Goal: Information Seeking & Learning: Compare options

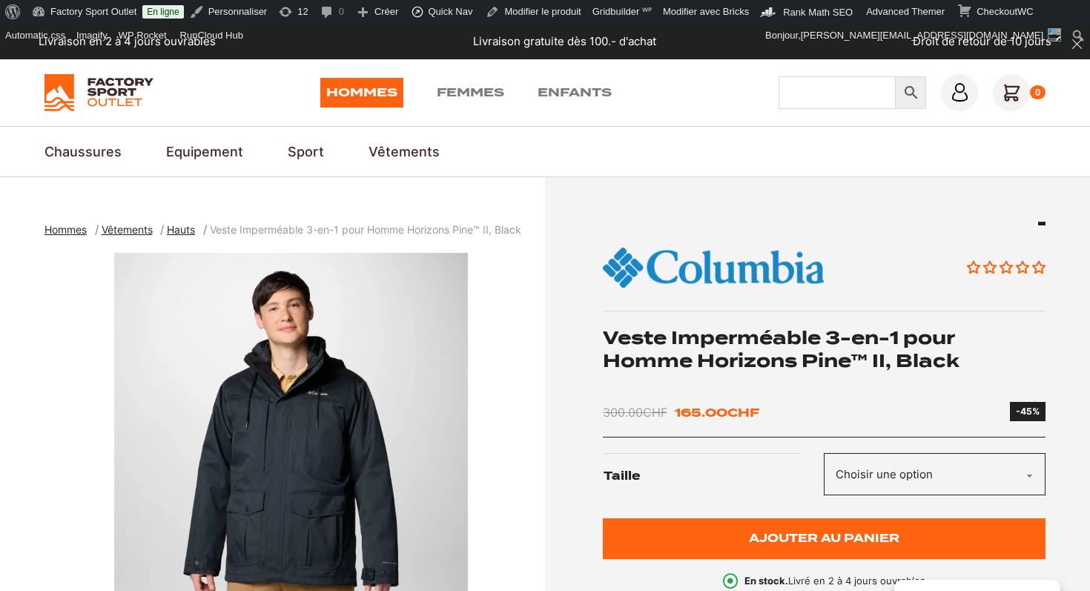
click at [823, 102] on input "Chercher" at bounding box center [837, 92] width 117 height 33
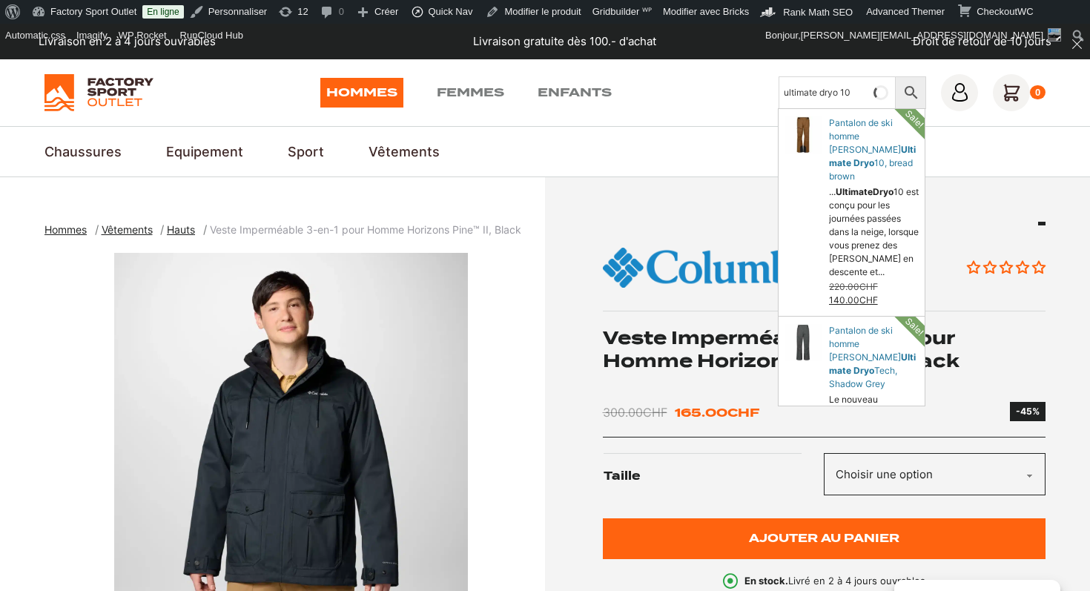
type input "ultimate dryo 10"
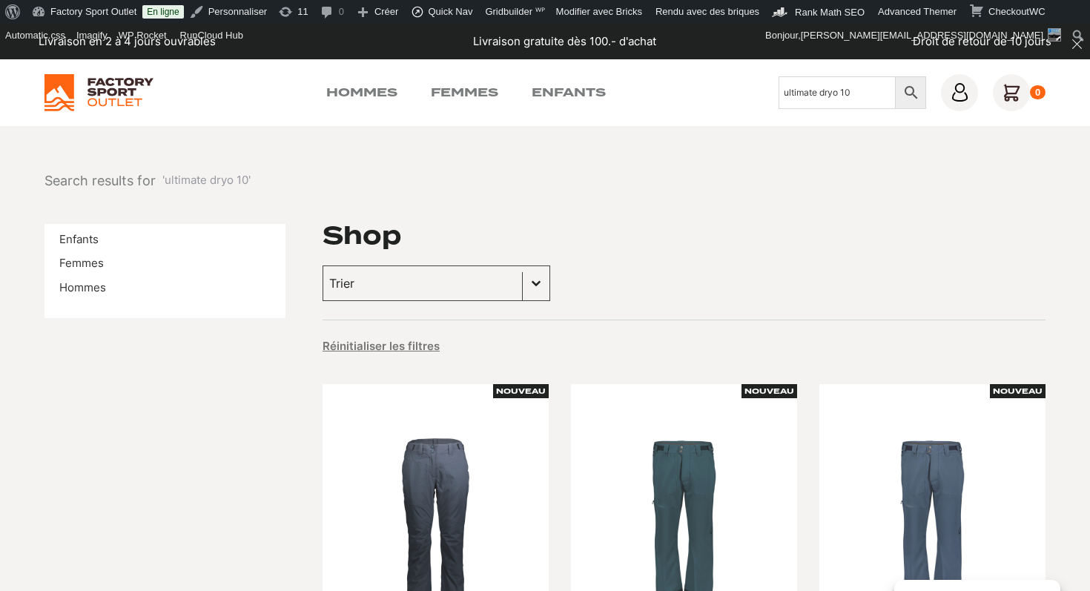
click at [566, 102] on div "Hommes Femmes Enfants Chercher ultimate dryo 10 × 0" at bounding box center [545, 92] width 1001 height 37
click at [781, 93] on input "ultimate dryo 10" at bounding box center [837, 92] width 117 height 33
type input "junior ultimate dryo 10"
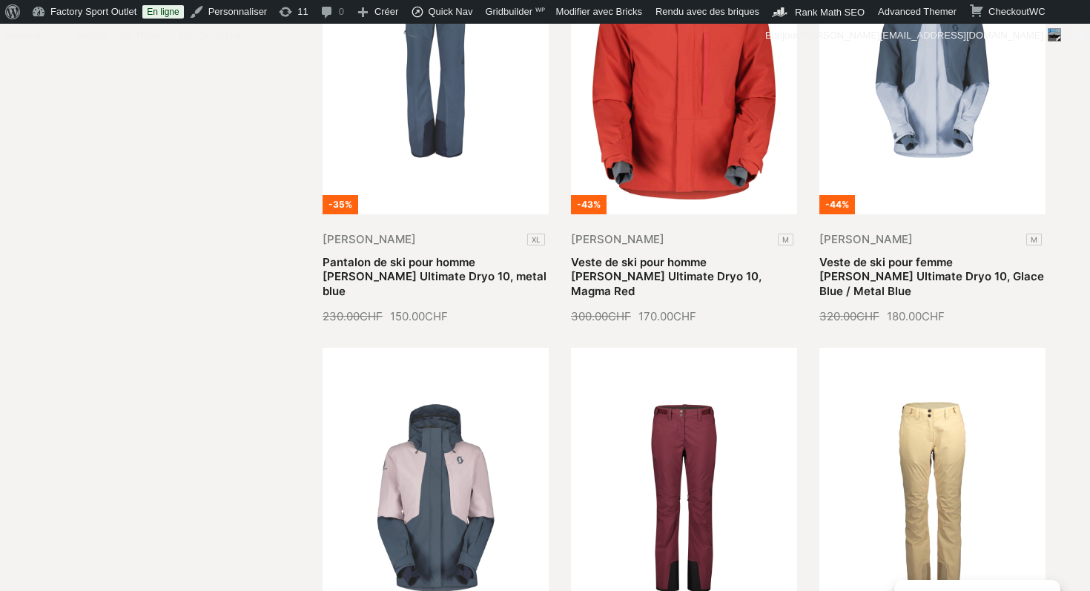
scroll to position [415, 0]
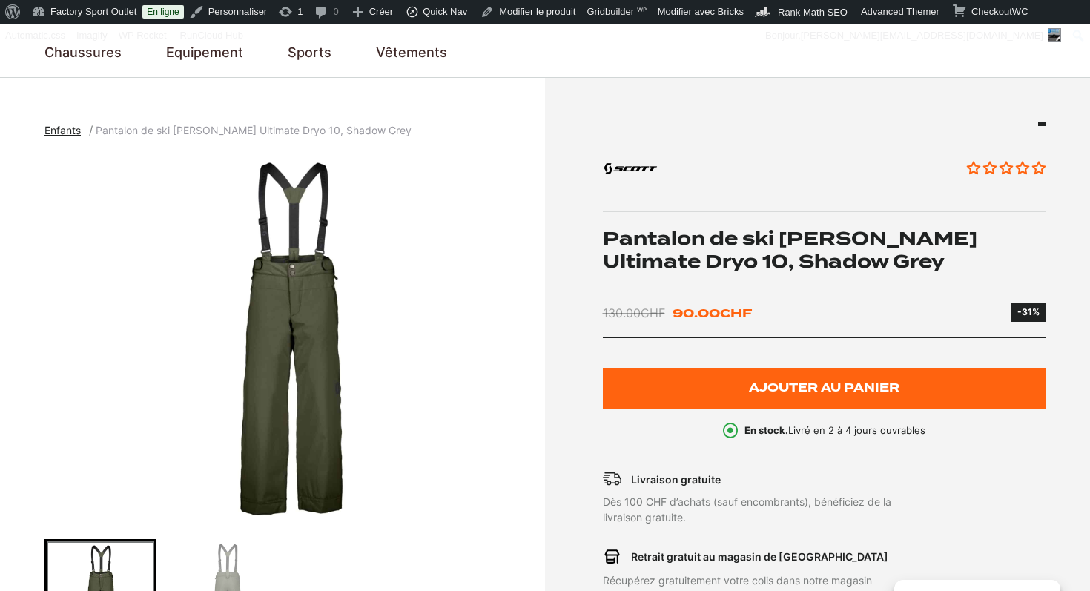
scroll to position [186, 0]
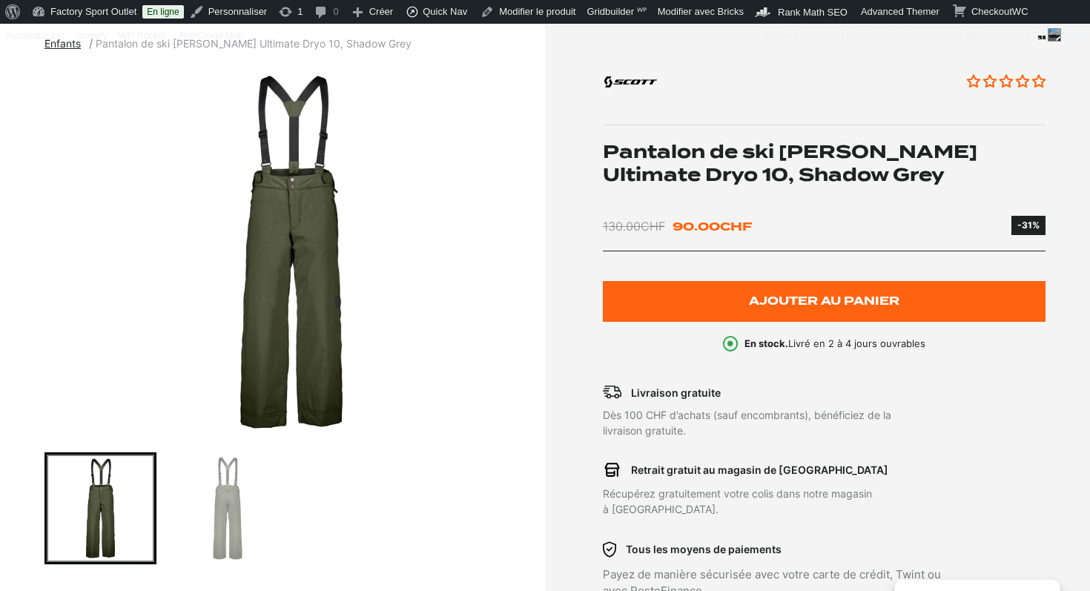
click at [277, 251] on img "1 of 2" at bounding box center [291, 252] width 493 height 371
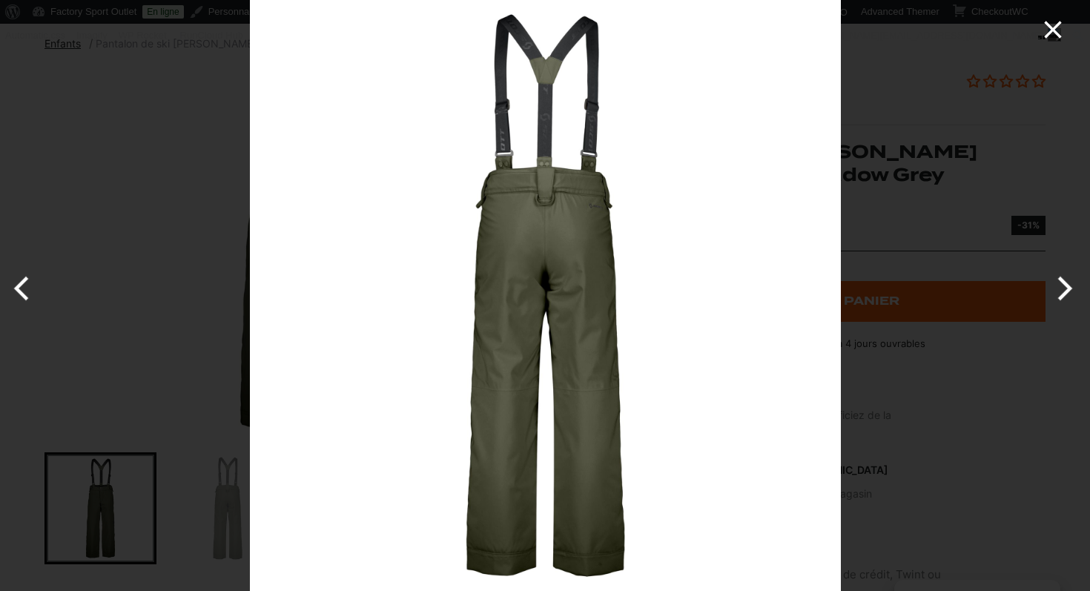
click at [1056, 31] on icon "Close" at bounding box center [1052, 29] width 17 height 17
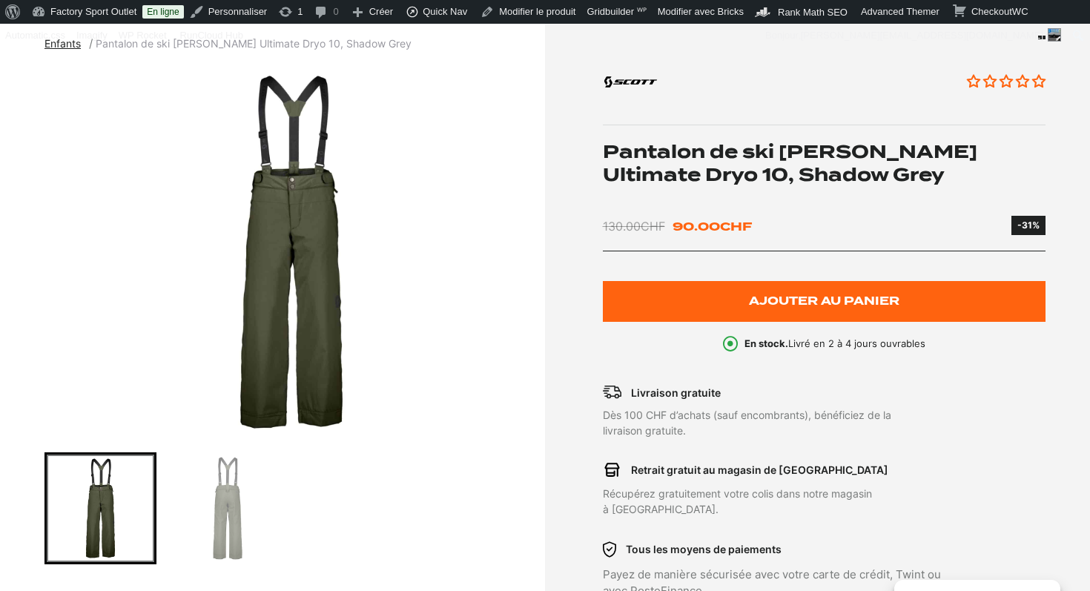
click at [726, 157] on h1 "Pantalon de ski [PERSON_NAME] Ultimate Dryo 10, Shadow Grey" at bounding box center [825, 163] width 444 height 46
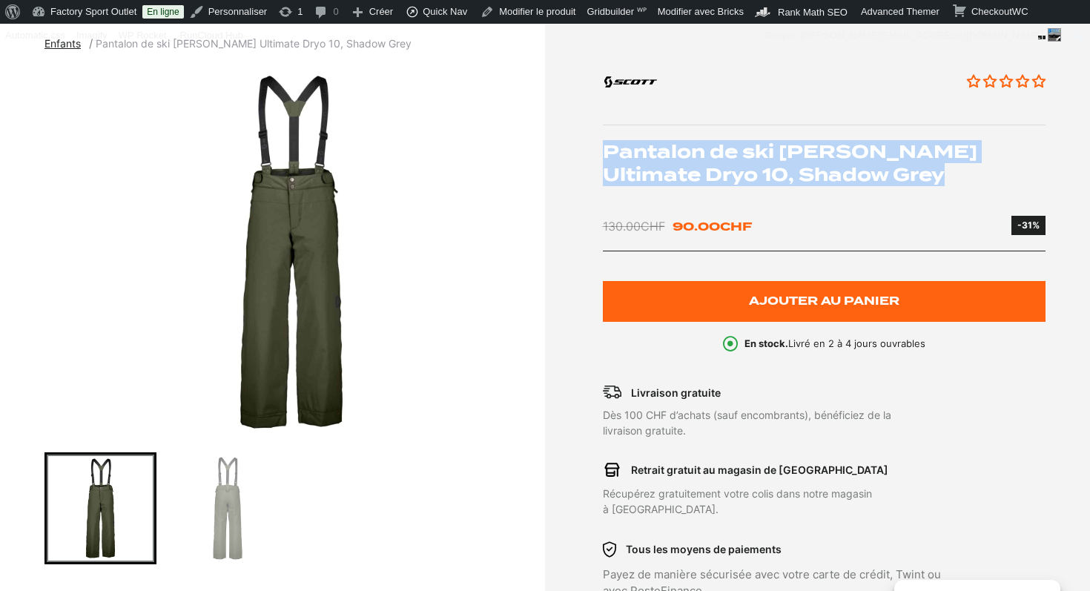
click at [726, 157] on h1 "Pantalon de ski [PERSON_NAME] Ultimate Dryo 10, Shadow Grey" at bounding box center [825, 163] width 444 height 46
copy div "Pantalon de ski [PERSON_NAME] Ultimate Dryo 10, Shadow Grey"
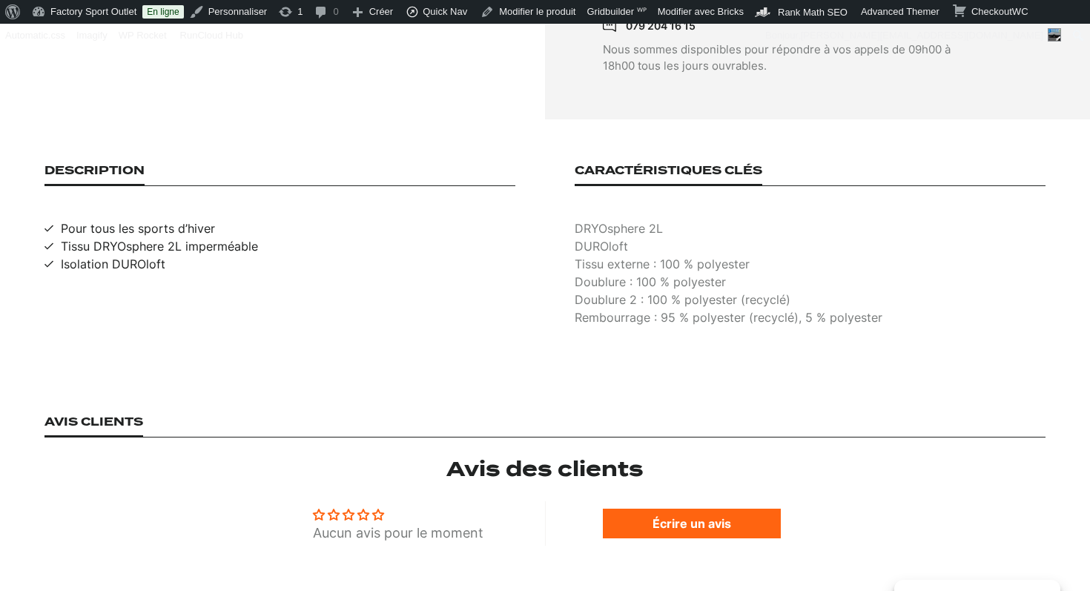
scroll to position [815, 0]
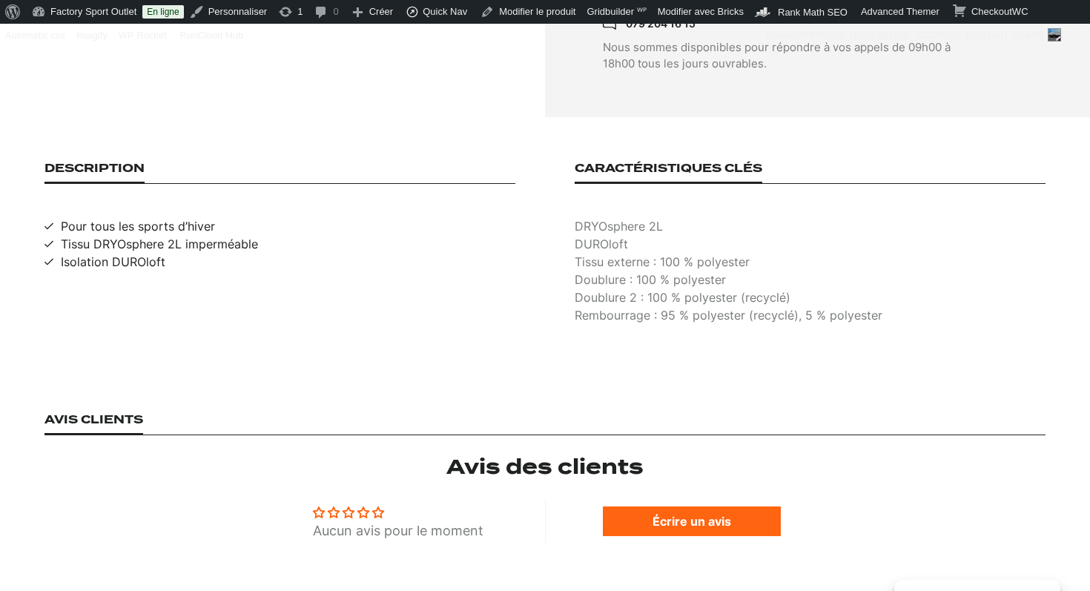
click at [148, 217] on span "Pour tous les sports d’hiver" at bounding box center [138, 226] width 154 height 18
copy span "Pour tous les sports d’hiver"
click at [194, 235] on span "Tissu DRYOsphere 2L imperméable" at bounding box center [159, 244] width 197 height 18
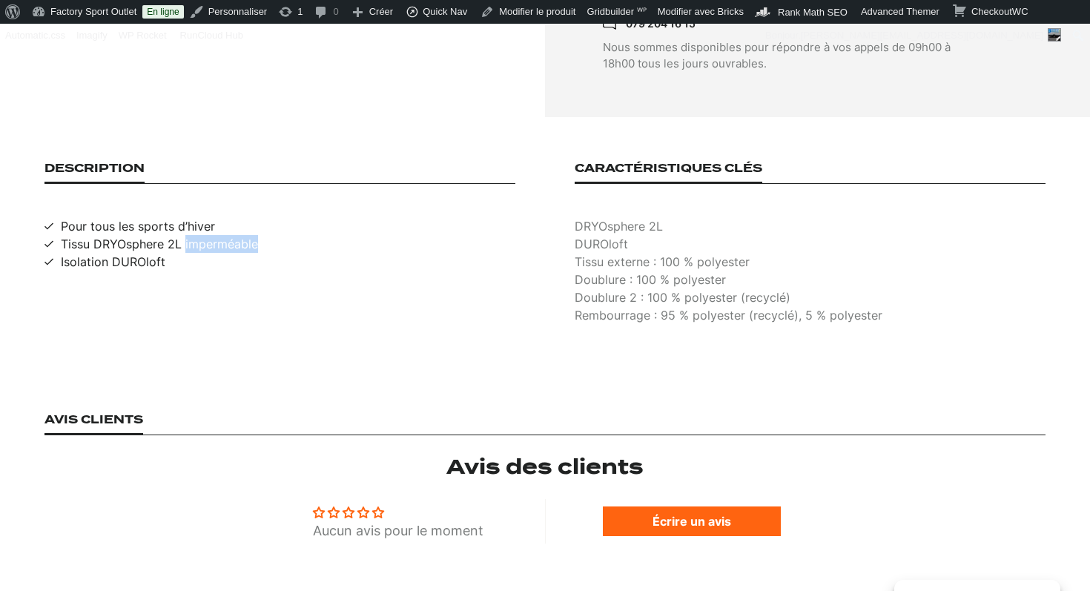
click at [194, 235] on span "Tissu DRYOsphere 2L imperméable" at bounding box center [159, 244] width 197 height 18
copy span "Tissu DRYOsphere 2L imperméable"
click at [83, 253] on span "Isolation DUROloft" at bounding box center [113, 262] width 105 height 18
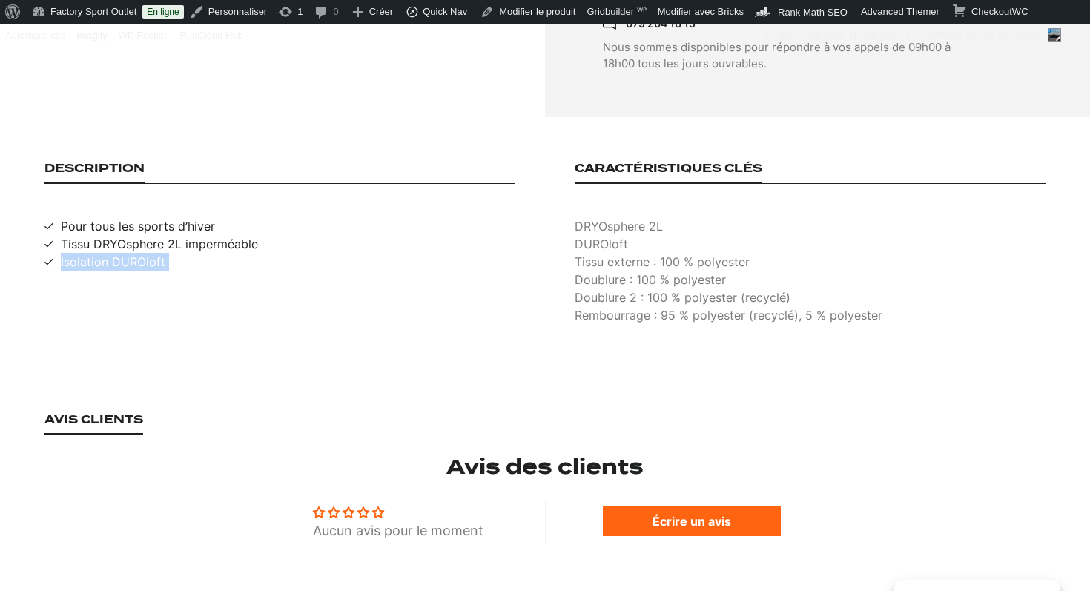
click at [83, 253] on span "Isolation DUROloft" at bounding box center [113, 262] width 105 height 18
copy span "Isolation DUROloft"
click at [618, 217] on p "DRYOsphere 2L" at bounding box center [810, 226] width 471 height 18
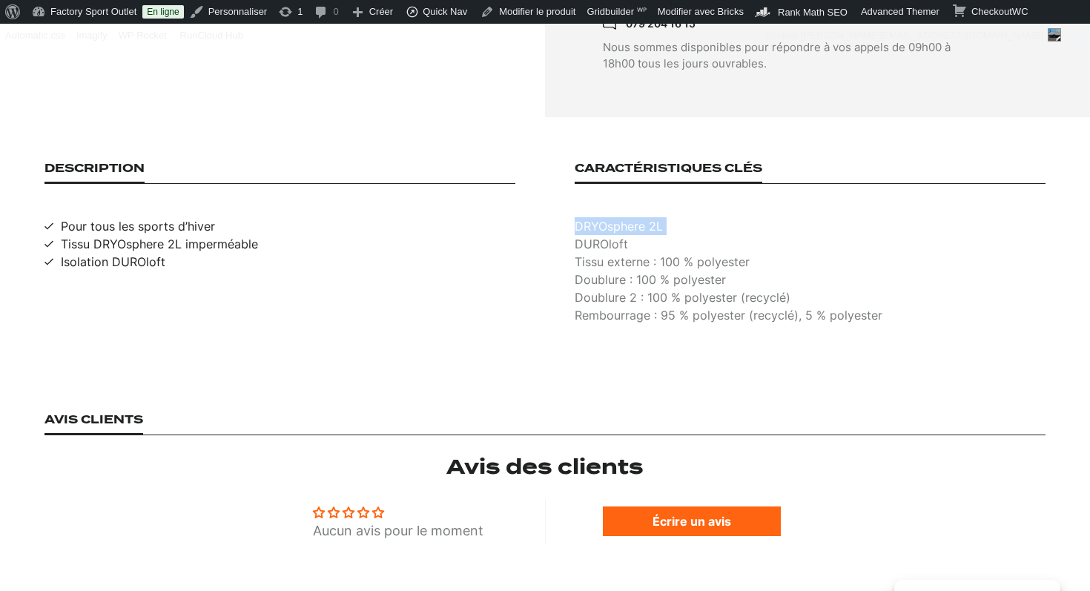
copy p "DRYOsphere 2L"
click at [605, 235] on p "DUROloft" at bounding box center [810, 244] width 471 height 18
copy p "DUROloft"
click at [622, 253] on p "Tissu externe : 100 % polyester" at bounding box center [810, 262] width 471 height 18
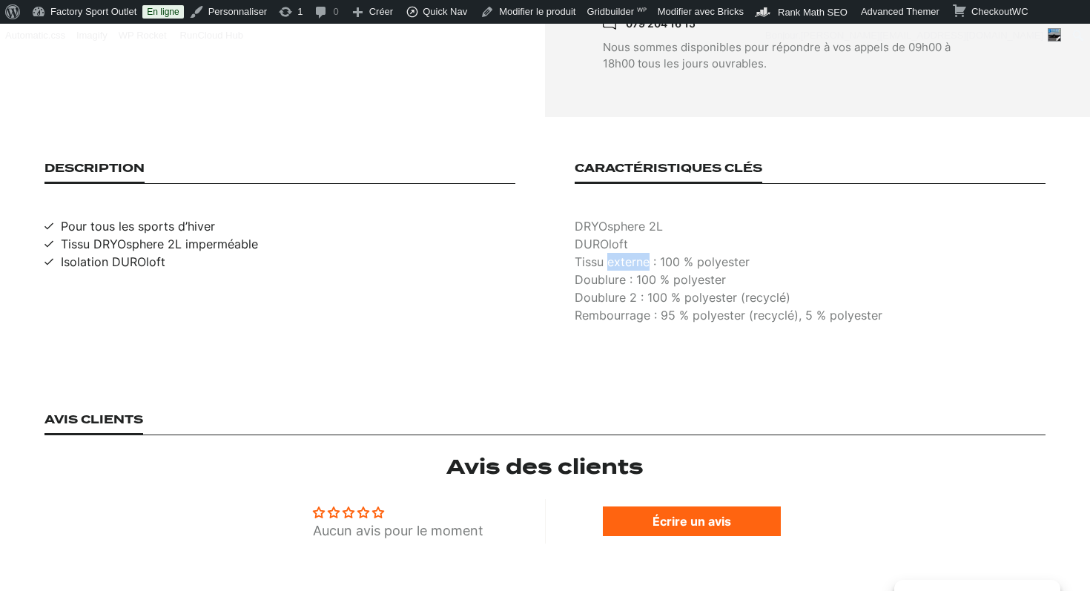
click at [622, 253] on p "Tissu externe : 100 % polyester" at bounding box center [810, 262] width 471 height 18
copy p "Tissu externe : 100 % polyester"
click at [644, 271] on p "Doublure : 100 % polyester" at bounding box center [810, 280] width 471 height 18
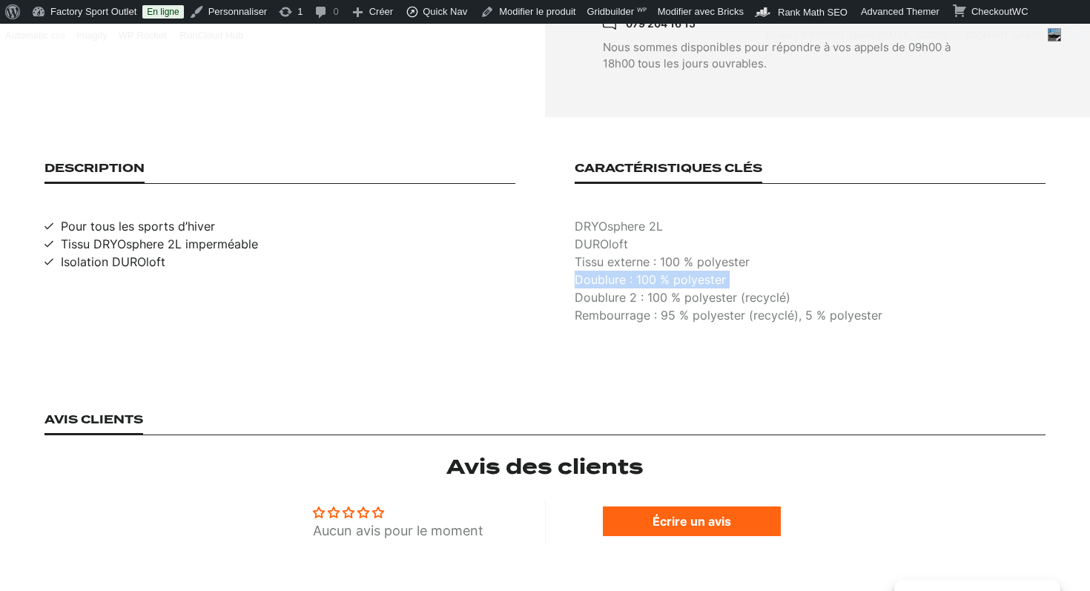
click at [644, 271] on p "Doublure : 100 % polyester" at bounding box center [810, 280] width 471 height 18
copy p "Doublure : 100 % polyester"
click at [680, 289] on p "Doublure 2 : 100 % polyester (recyclé)" at bounding box center [810, 298] width 471 height 18
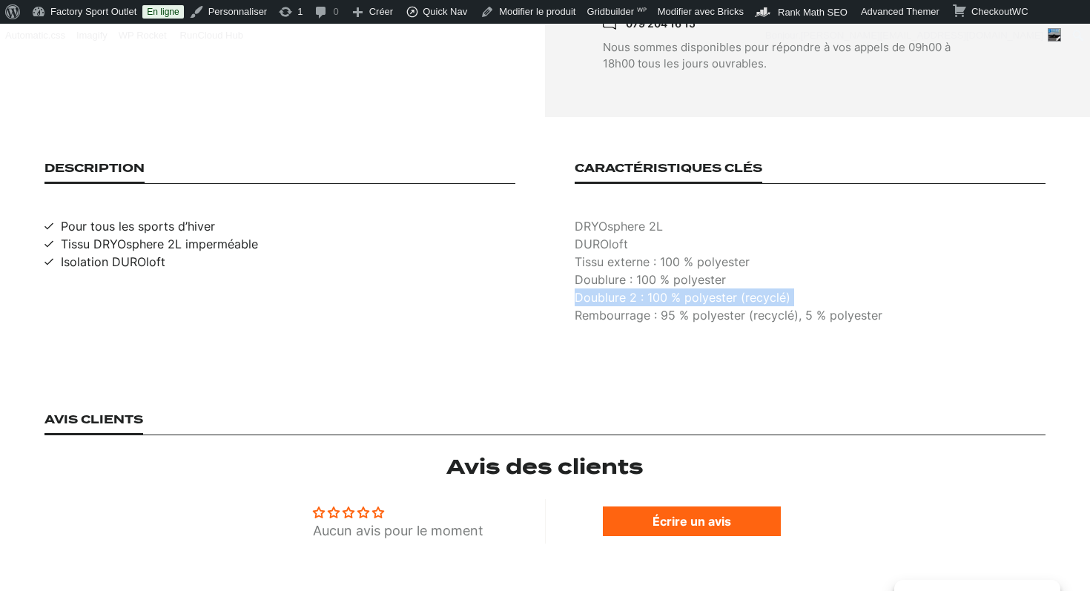
copy p "Doublure 2 : 100 % polyester (recyclé)"
click at [730, 306] on p "Rembourrage : 95 % polyester (recyclé), 5 % polyester" at bounding box center [810, 315] width 471 height 18
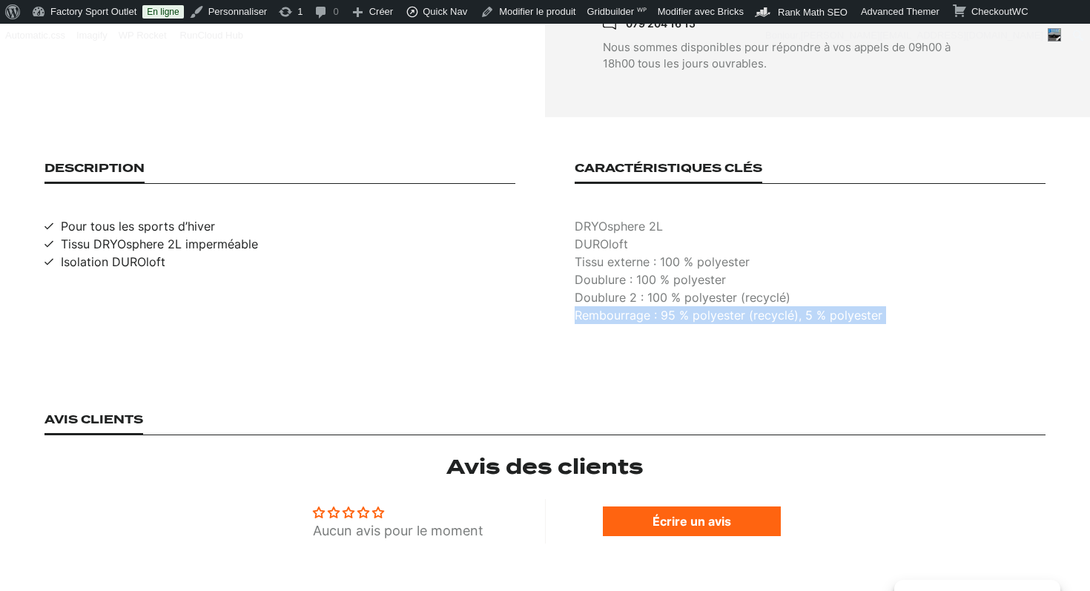
click at [730, 306] on p "Rembourrage : 95 % polyester (recyclé), 5 % polyester" at bounding box center [810, 315] width 471 height 18
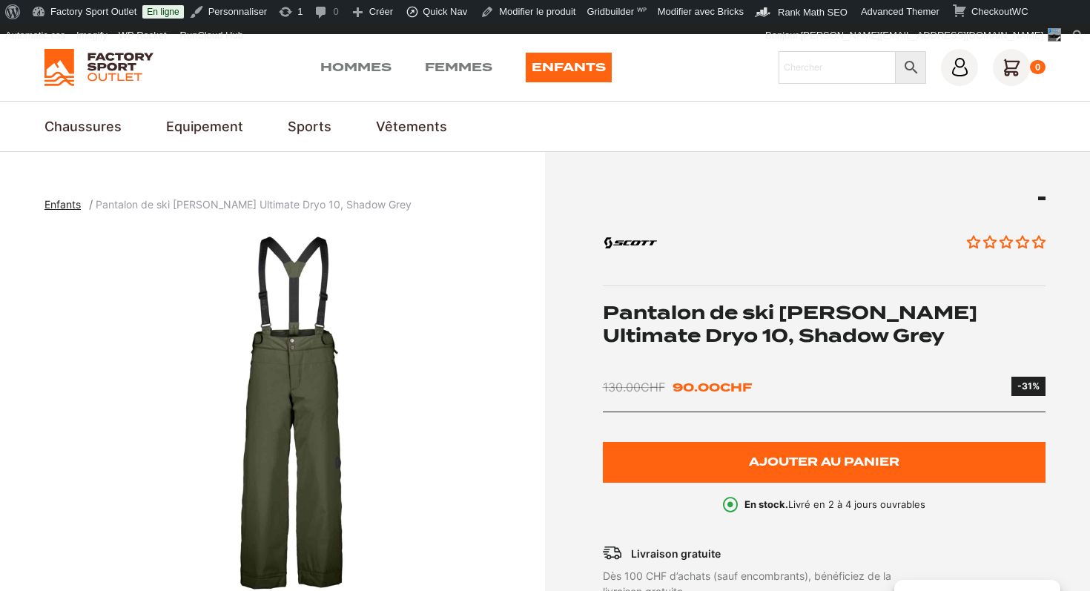
scroll to position [0, 0]
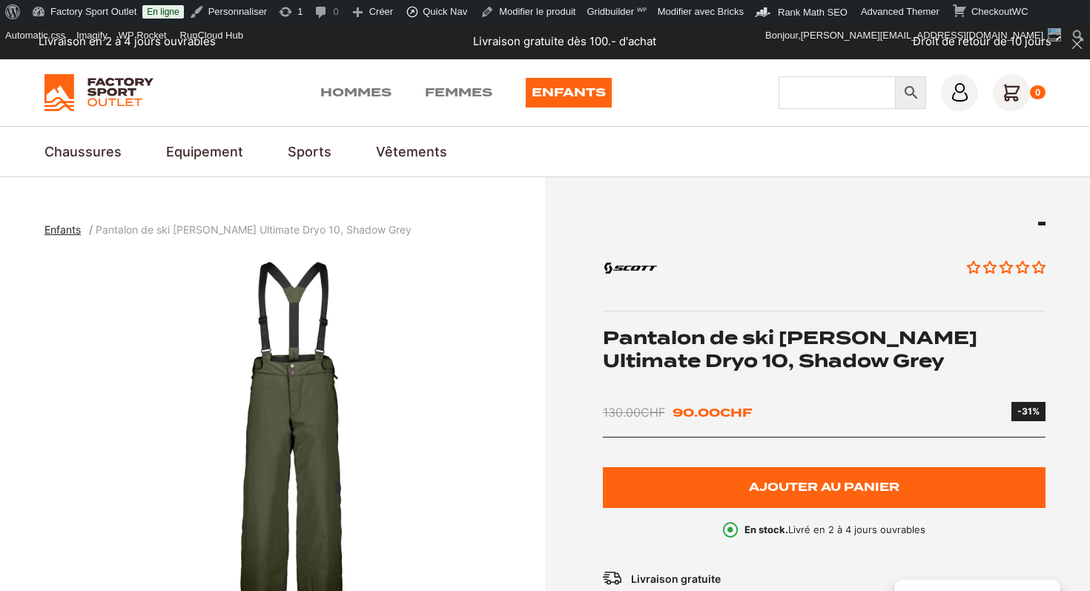
click at [819, 87] on input "Chercher" at bounding box center [837, 92] width 117 height 33
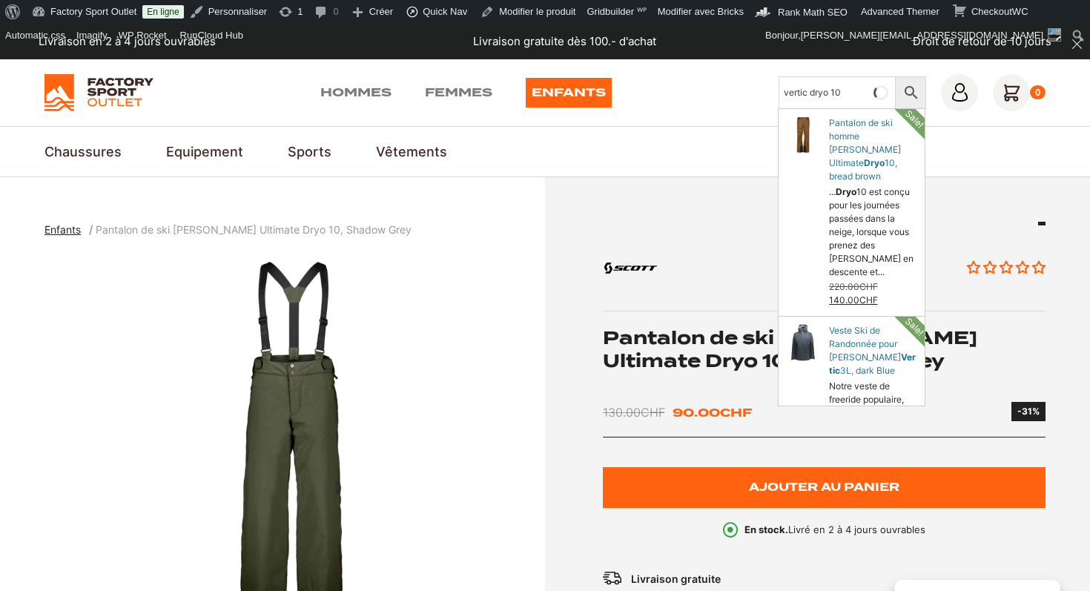
type input "vertic dryo 10"
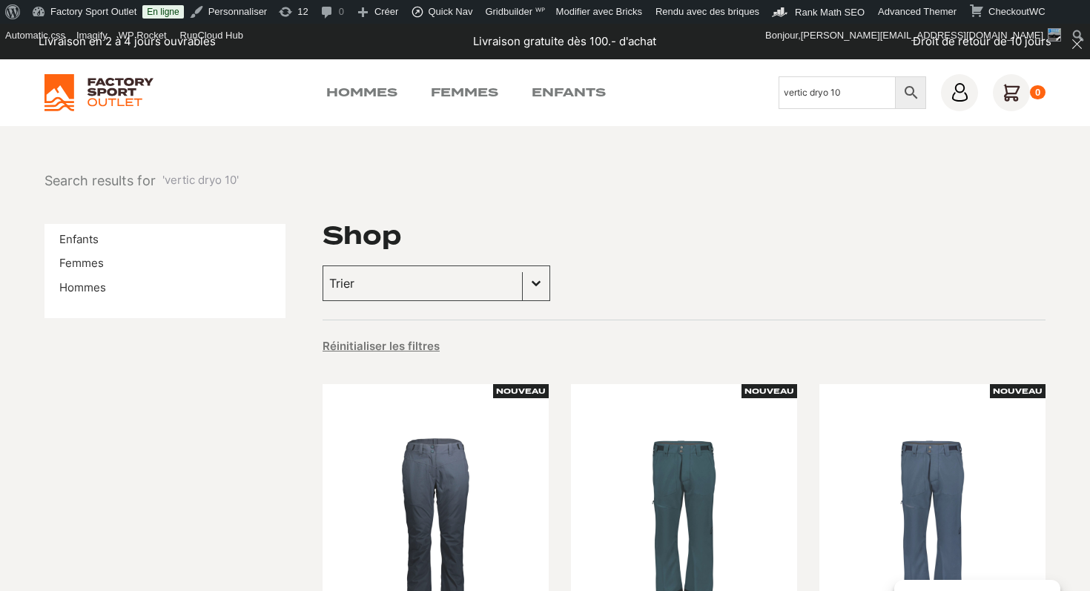
click at [846, 92] on input "vertic dryo 10" at bounding box center [837, 92] width 117 height 33
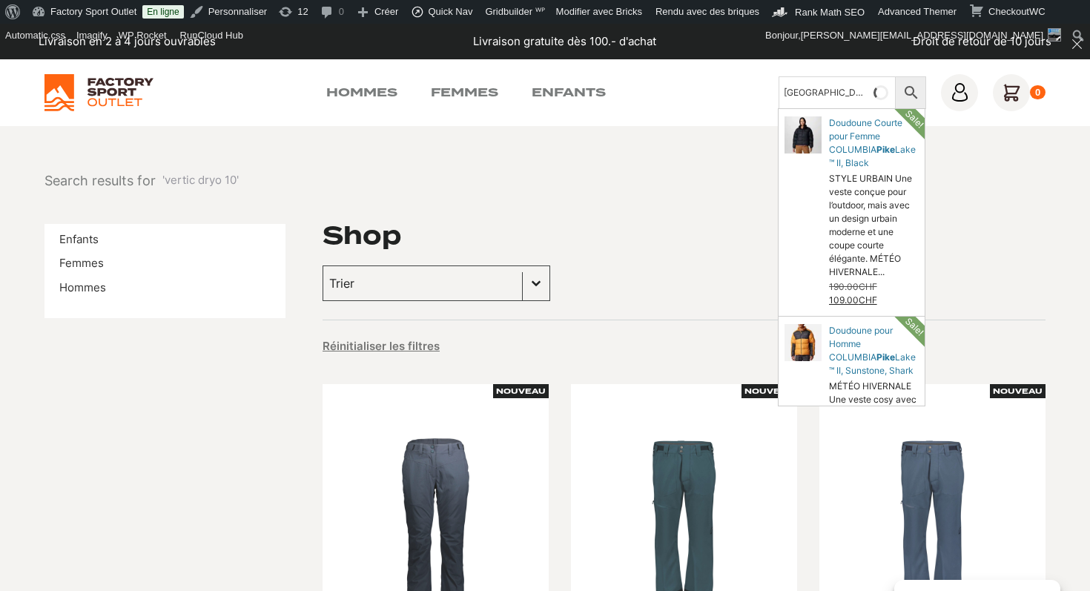
type input "pike lake"
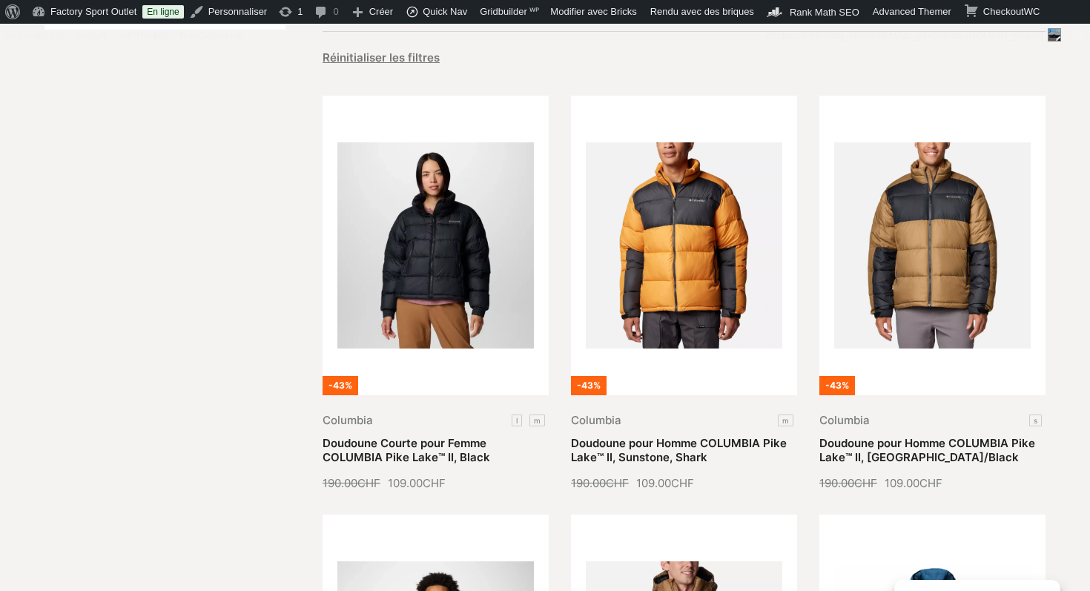
scroll to position [289, 0]
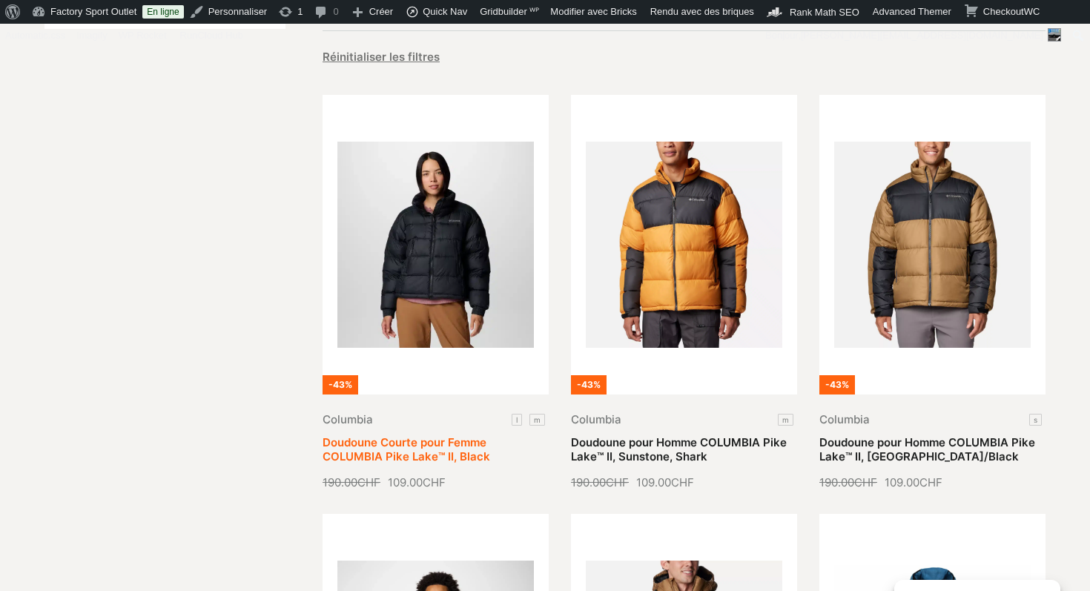
click at [440, 435] on link "Doudoune Courte pour Femme COLUMBIA Pike Lake™ II, Black" at bounding box center [407, 449] width 168 height 29
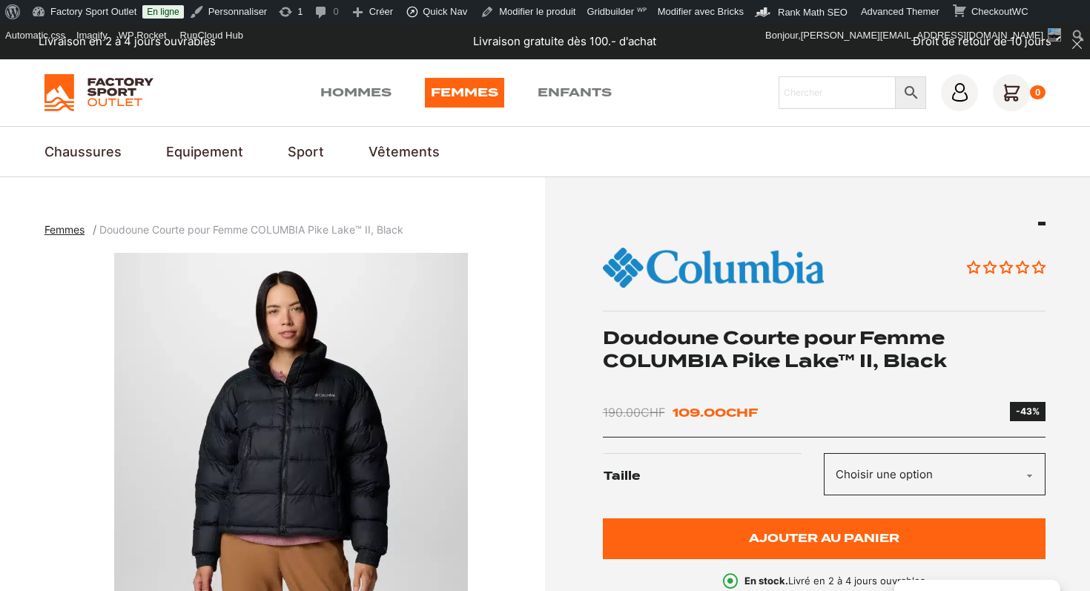
click at [740, 363] on h1 "Doudoune Courte pour Femme COLUMBIA Pike Lake™ II, Black" at bounding box center [825, 349] width 444 height 46
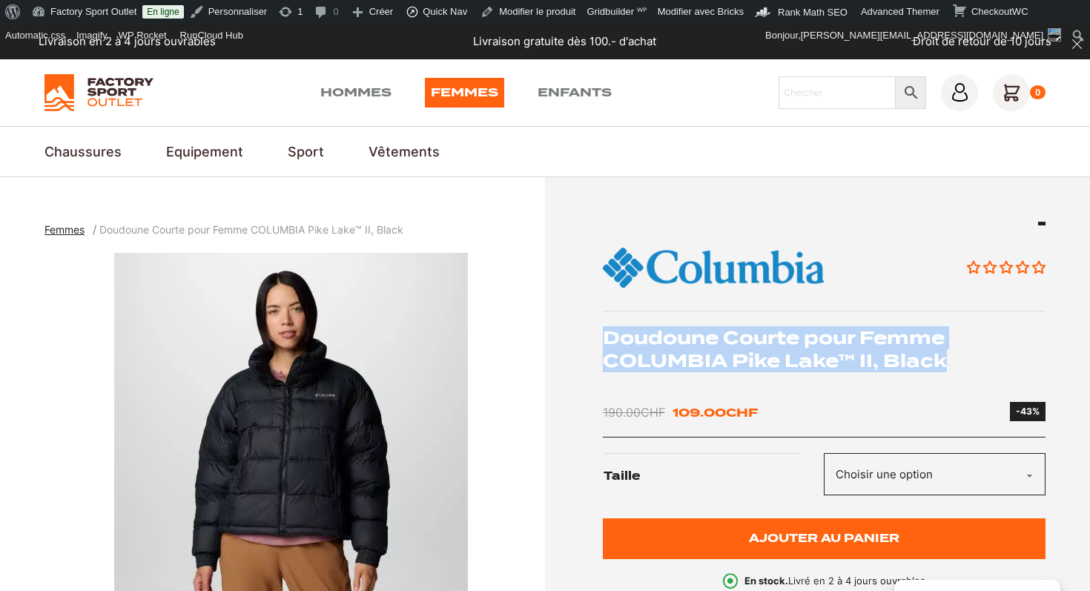
click at [740, 363] on h1 "Doudoune Courte pour Femme COLUMBIA Pike Lake™ II, Black" at bounding box center [825, 349] width 444 height 46
copy div "Doudoune Courte pour Femme COLUMBIA Pike Lake™ II, Black"
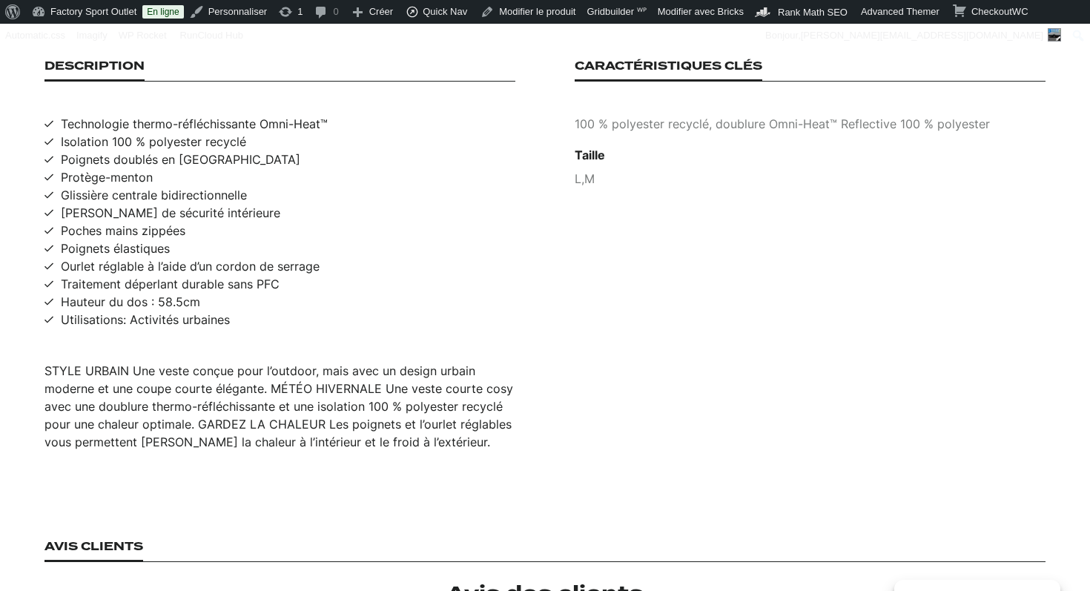
scroll to position [977, 0]
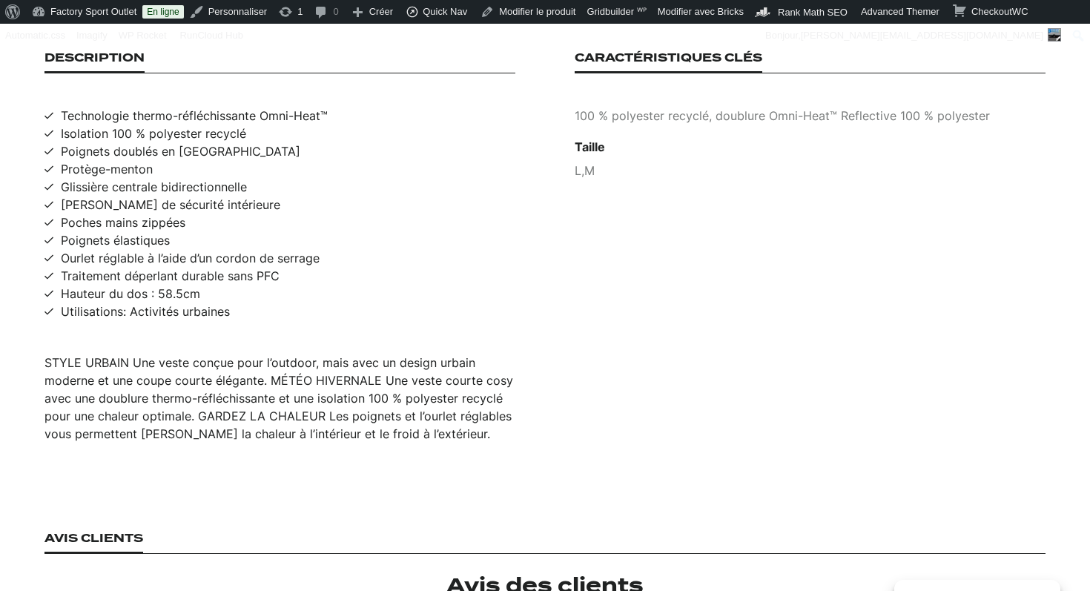
click at [230, 375] on div "STYLE URBAIN Une veste conçue pour l’outdoor, mais avec un design urbain modern…" at bounding box center [280, 398] width 471 height 89
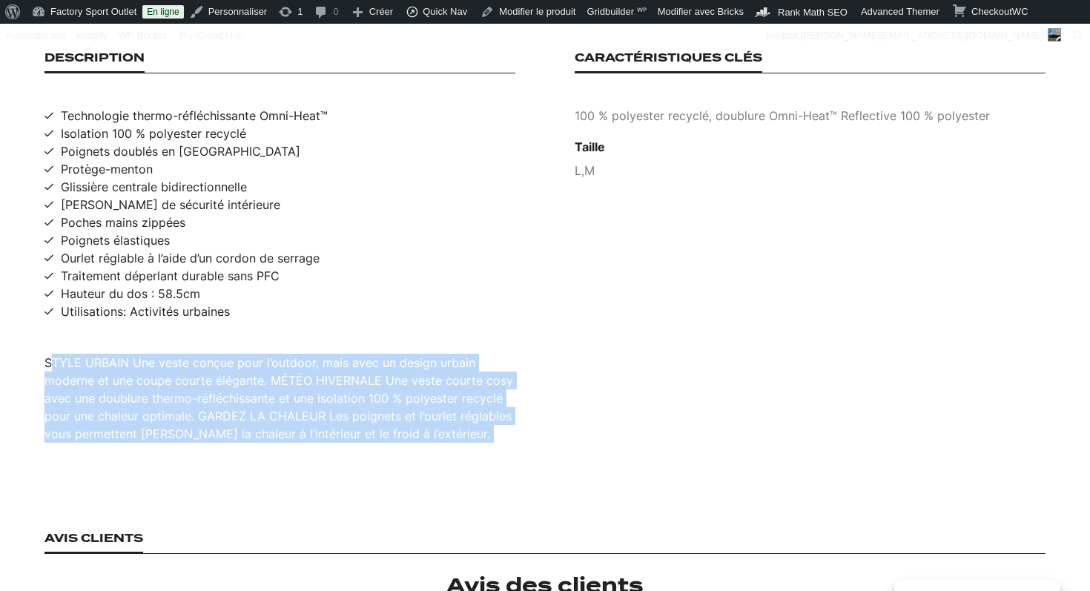
click at [230, 375] on div "STYLE URBAIN Une veste conçue pour l’outdoor, mais avec un design urbain modern…" at bounding box center [280, 398] width 471 height 89
copy div "STYLE URBAIN Une veste conçue pour l’outdoor, mais avec un design urbain modern…"
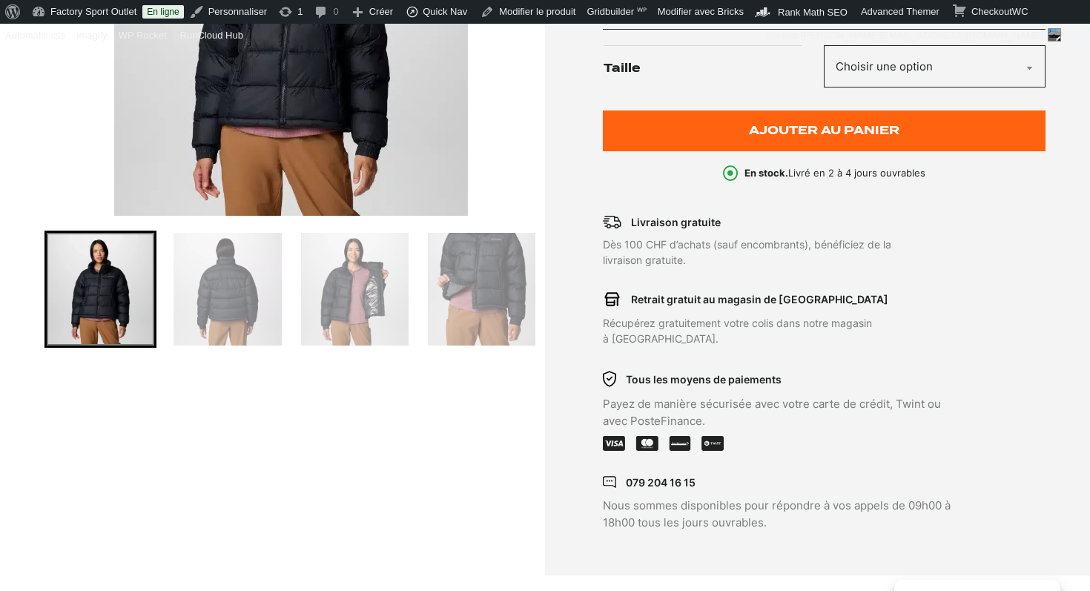
scroll to position [296, 0]
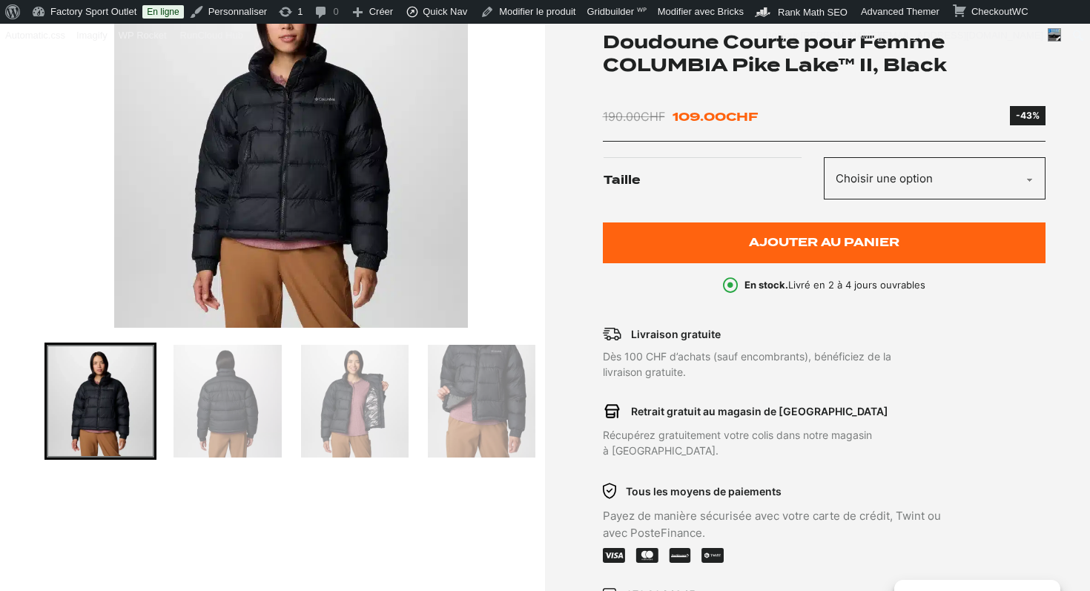
click at [307, 205] on img "1 of 5" at bounding box center [291, 142] width 493 height 371
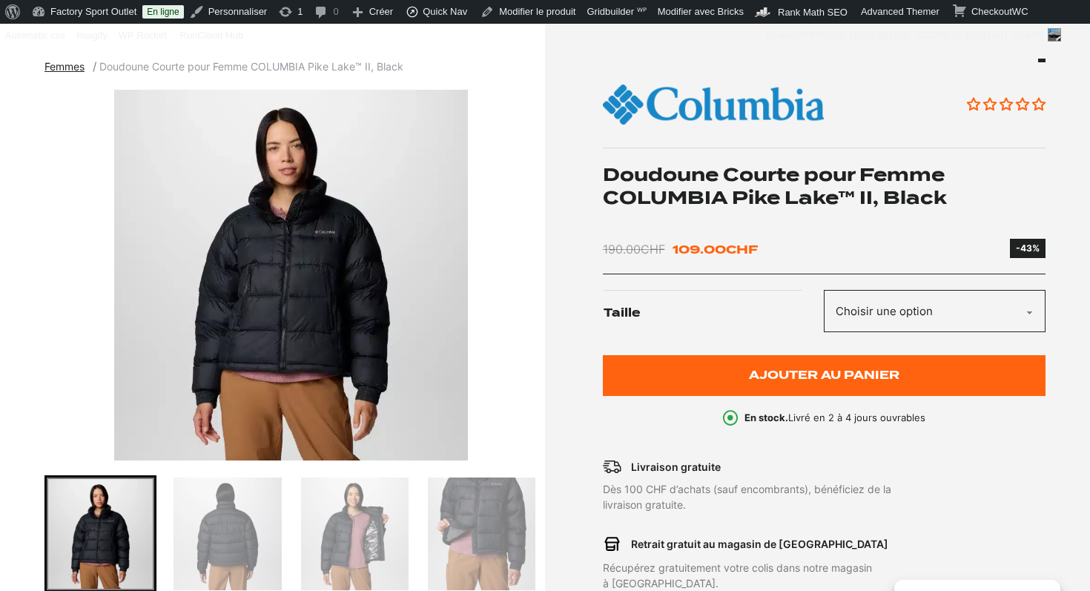
scroll to position [847, 0]
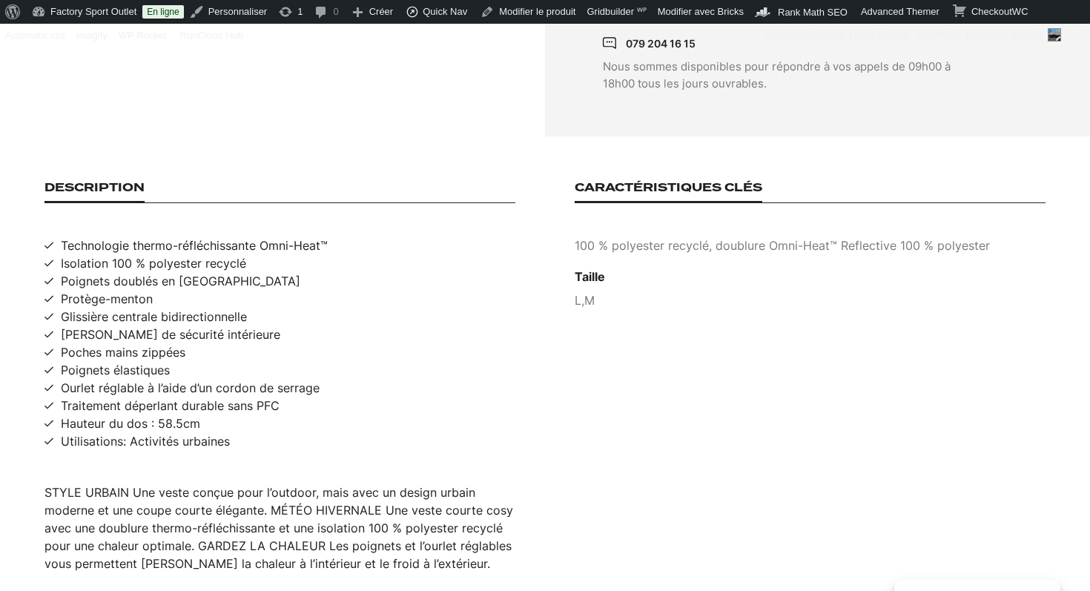
click at [202, 237] on span "Technologie thermo-réfléchissante Omni-Heat™" at bounding box center [194, 246] width 267 height 18
copy span "Technologie thermo-réfléchissante Omni-Heat™"
click at [139, 254] on span "Isolation 100 % polyester recyclé" at bounding box center [153, 263] width 185 height 18
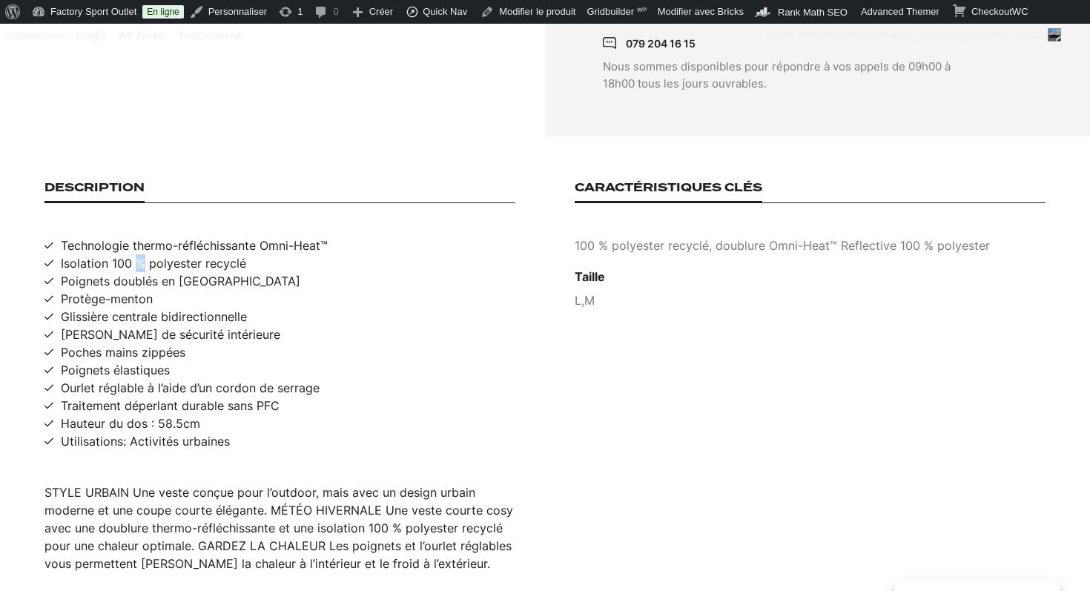
click at [139, 254] on span "Isolation 100 % polyester recyclé" at bounding box center [153, 263] width 185 height 18
copy span "Isolation 100 % polyester recyclé"
click at [134, 398] on span "Traitement déperlant durable sans PFC" at bounding box center [170, 406] width 219 height 18
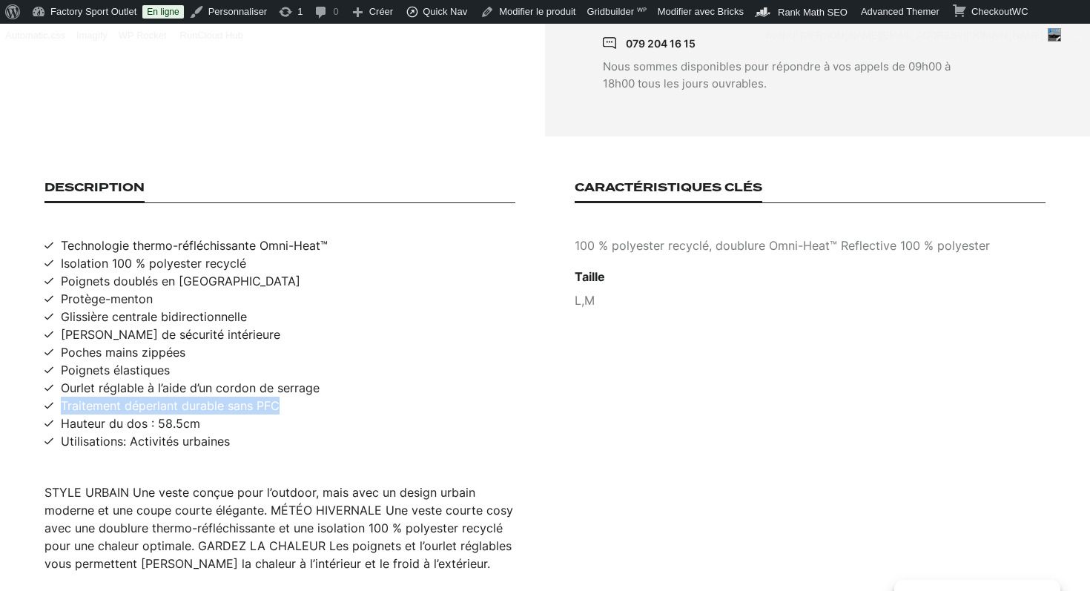
click at [134, 398] on span "Traitement déperlant durable sans PFC" at bounding box center [170, 406] width 219 height 18
copy span "Traitement déperlant durable sans PFC"
click at [117, 432] on span "Utilisations: Activités urbaines" at bounding box center [145, 441] width 169 height 18
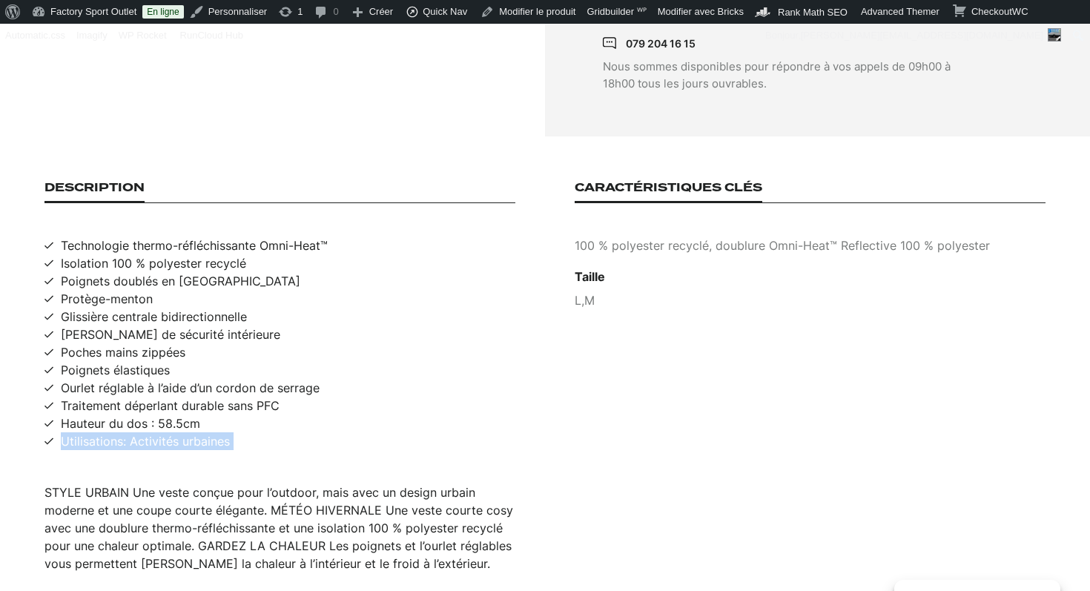
click at [117, 432] on span "Utilisations: Activités urbaines" at bounding box center [145, 441] width 169 height 18
copy span "Utilisations: Activités urbaines"
click at [702, 237] on p "100 % polyester recyclé, doublure Omni-Heat™ Reflective 100 % polyester" at bounding box center [810, 246] width 471 height 18
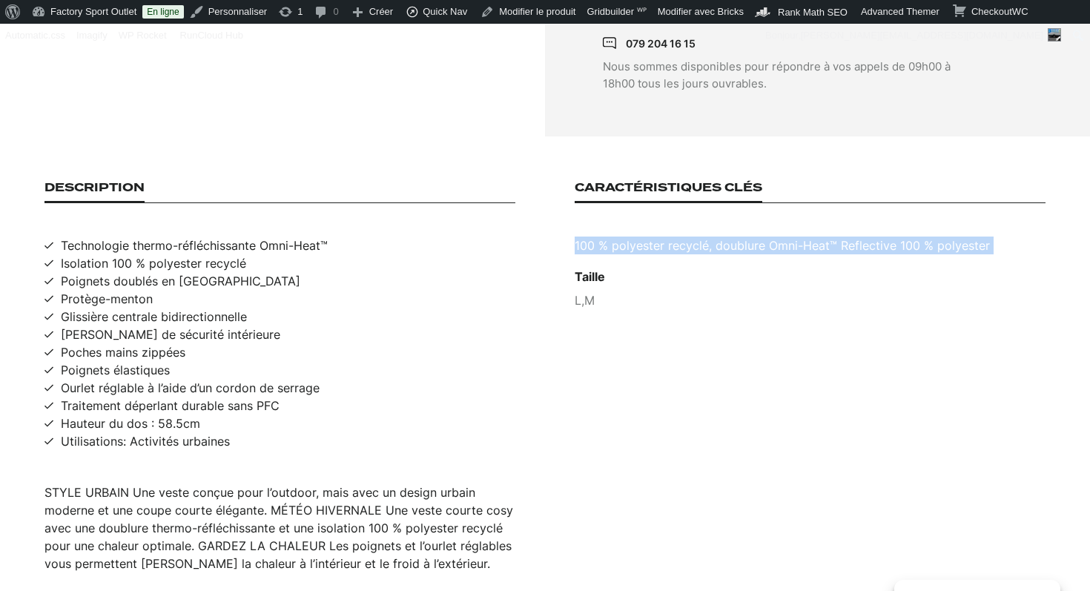
click at [702, 237] on p "100 % polyester recyclé, doublure Omni-Heat™ Reflective 100 % polyester" at bounding box center [810, 246] width 471 height 18
copy p "100 % polyester recyclé, doublure Omni-Heat™ Reflective 100 % polyester"
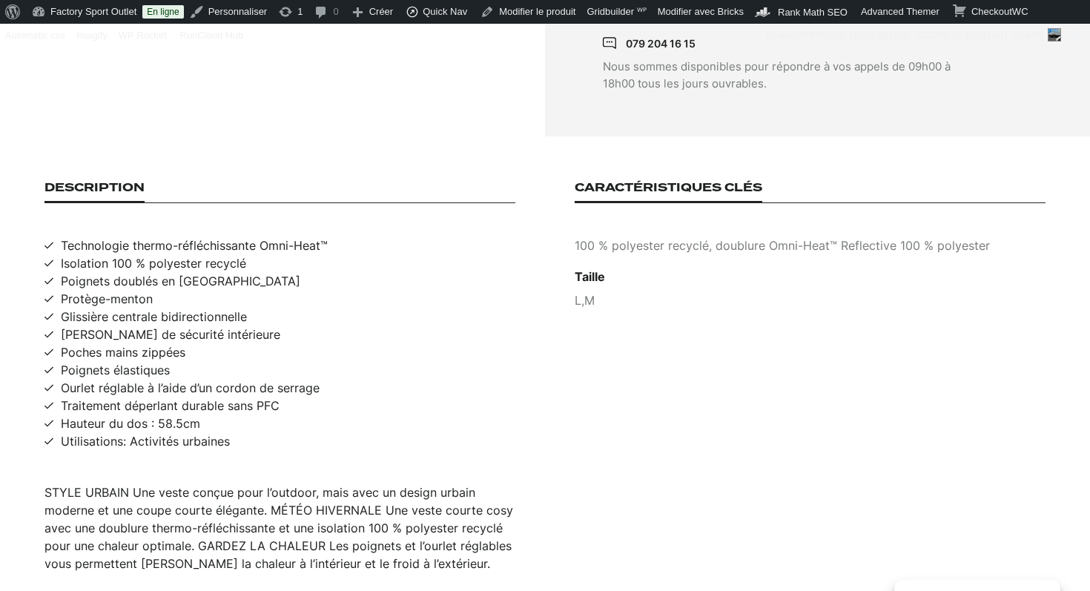
click at [516, 385] on div "Description Technologie thermo-réfléchissante Omni-Heat™ Isolation 100 % polyes…" at bounding box center [545, 377] width 1001 height 392
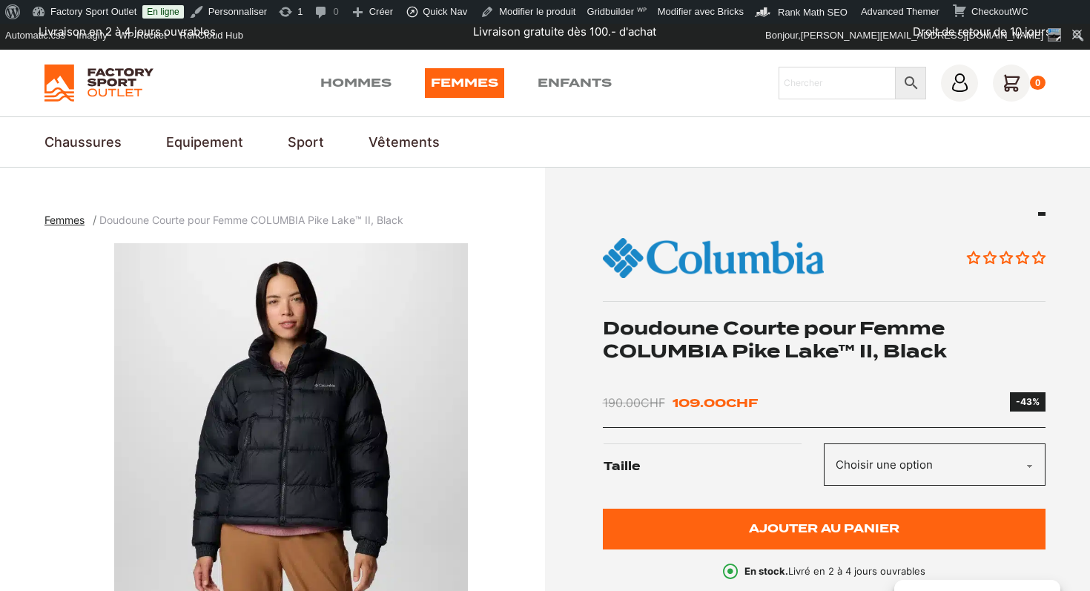
scroll to position [0, 0]
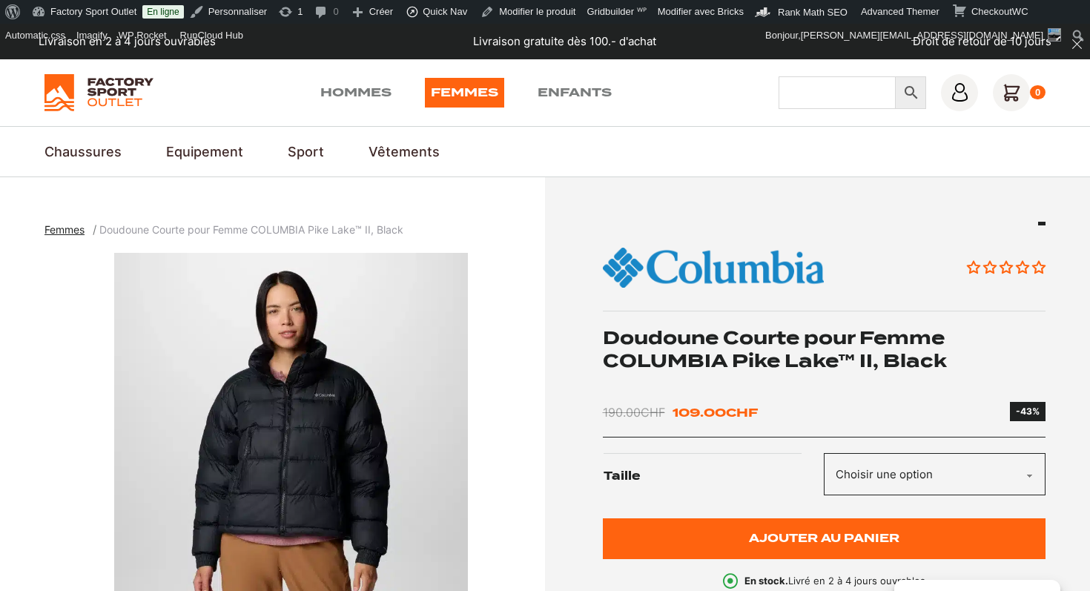
click at [853, 108] on input "Chercher" at bounding box center [837, 92] width 117 height 33
type input "dryospun 3L"
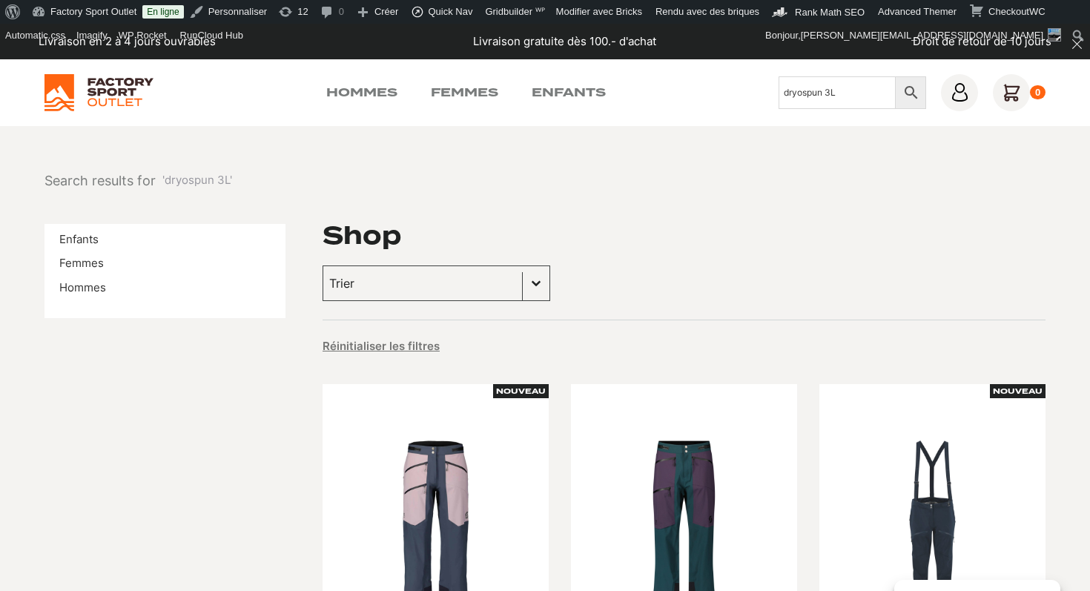
click at [819, 87] on input "dryospun 3L" at bounding box center [837, 92] width 117 height 33
type input "ultimate DRX"
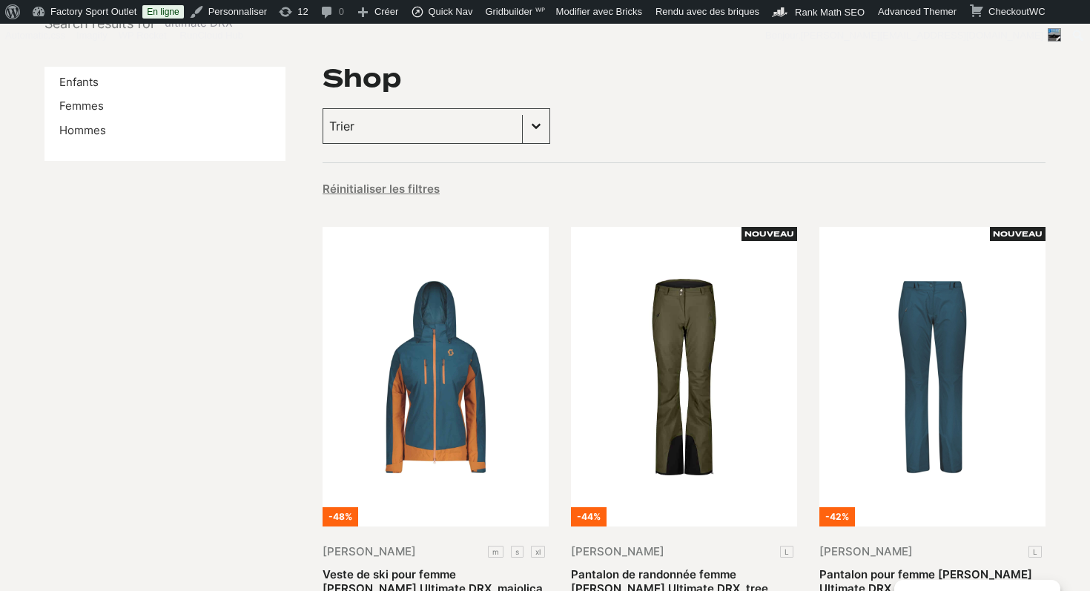
scroll to position [161, 0]
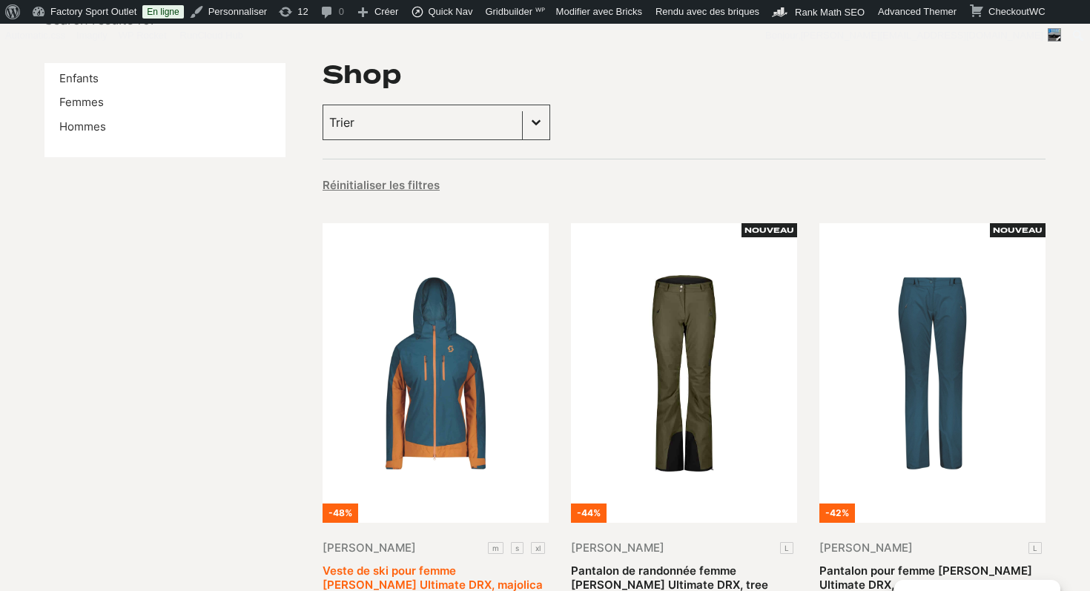
click at [465, 564] on link "Veste de ski pour femme [PERSON_NAME] Ultimate DRX, majolica blue/ginger bread" at bounding box center [433, 585] width 220 height 43
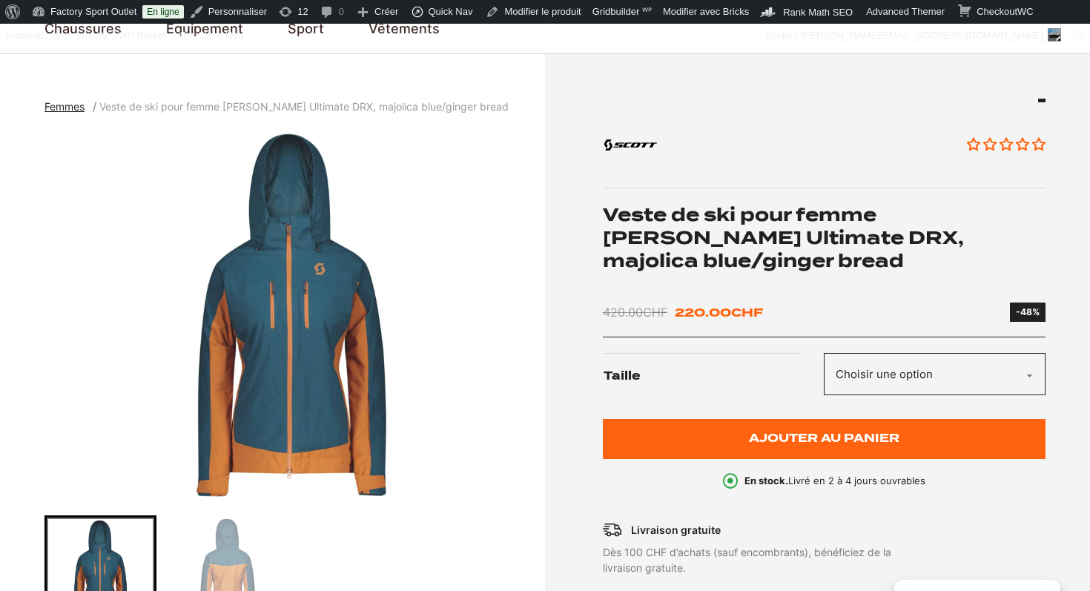
scroll to position [137, 0]
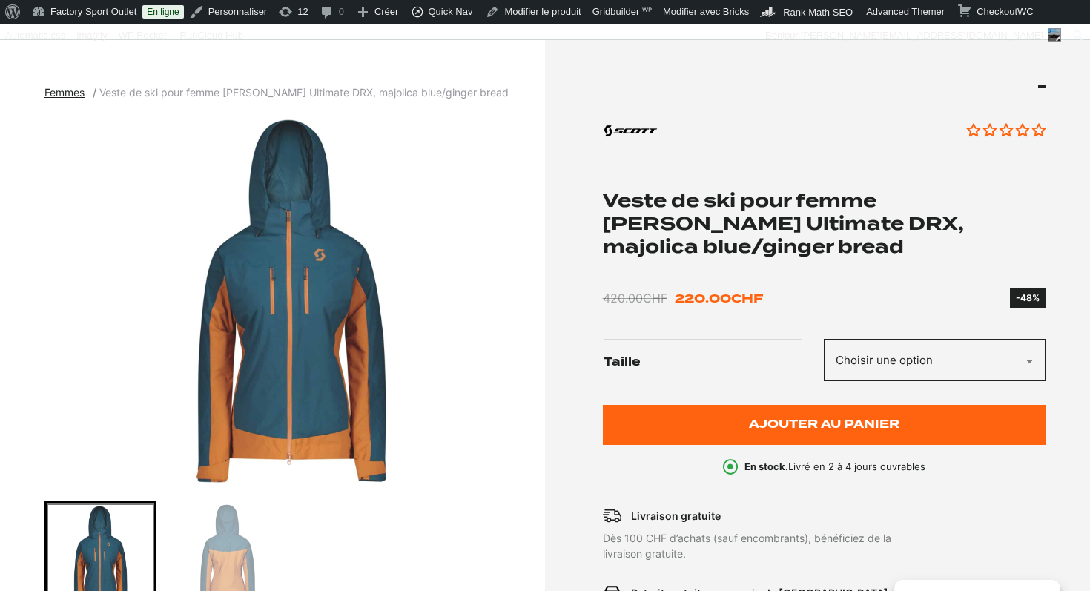
click at [697, 194] on h1 "Veste de ski pour femme [PERSON_NAME] Ultimate DRX, majolica blue/ginger bread" at bounding box center [825, 224] width 444 height 70
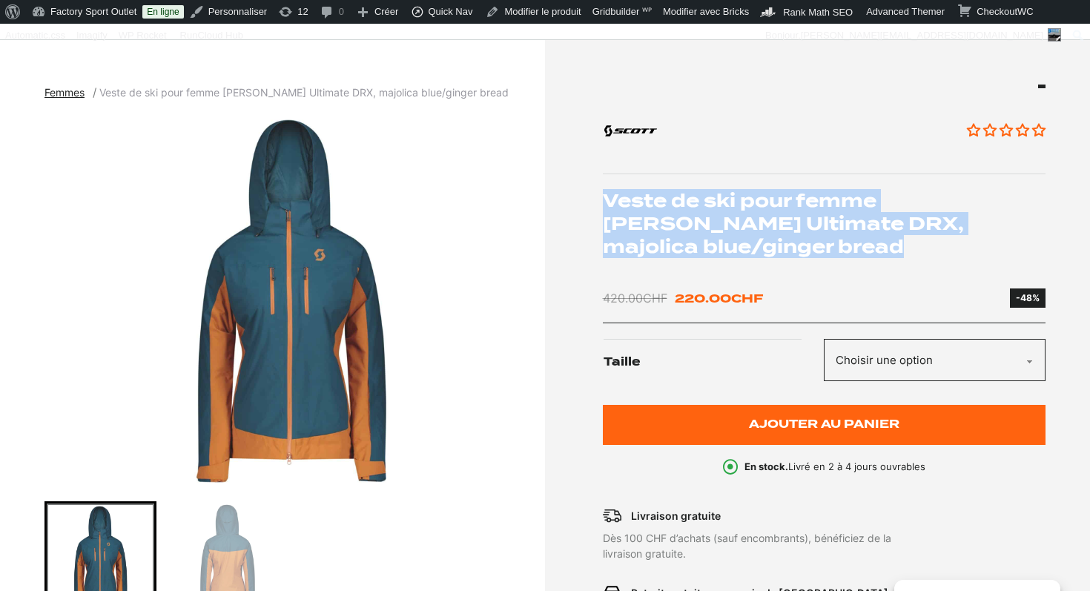
click at [697, 194] on h1 "Veste de ski pour femme [PERSON_NAME] Ultimate DRX, majolica blue/ginger bread" at bounding box center [825, 224] width 444 height 70
copy div "Veste de ski pour femme [PERSON_NAME] Ultimate DRX, majolica blue/ginger bread"
click at [301, 303] on img "1 of 2" at bounding box center [291, 301] width 493 height 371
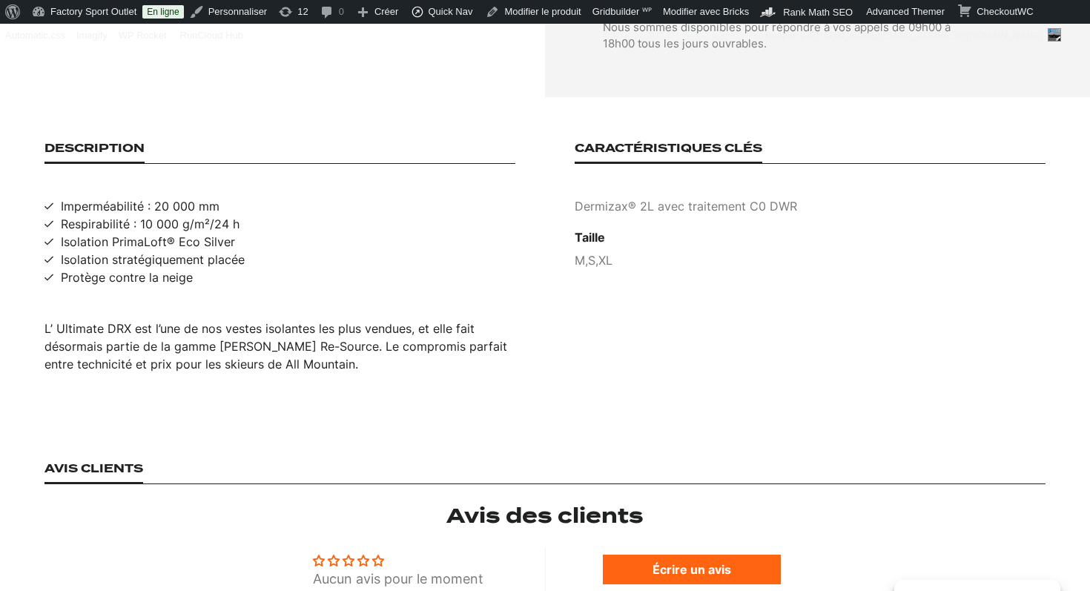
scroll to position [914, 0]
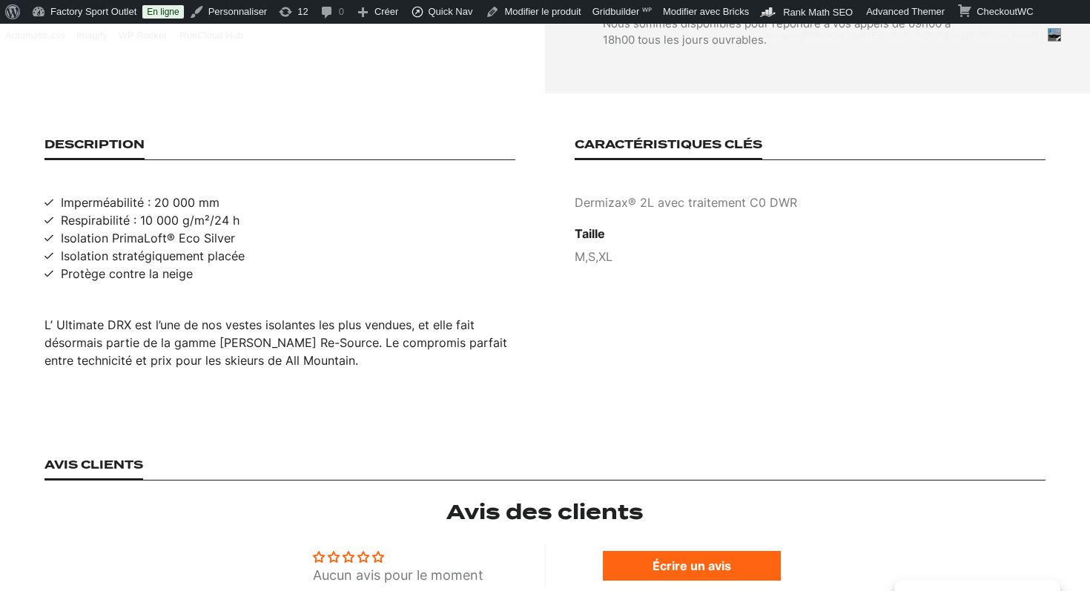
drag, startPoint x: 199, startPoint y: 361, endPoint x: 199, endPoint y: 349, distance: 11.9
click at [199, 361] on section "Description Imperméabilité : 20 000 mm Respirabilité : 10 000 g/m²/24 h Isolati…" at bounding box center [545, 253] width 1090 height 320
click at [199, 334] on div "L’ Ultimate DRX est l’une de nos vestes isolantes les plus vendues, et elle fai…" at bounding box center [280, 342] width 471 height 53
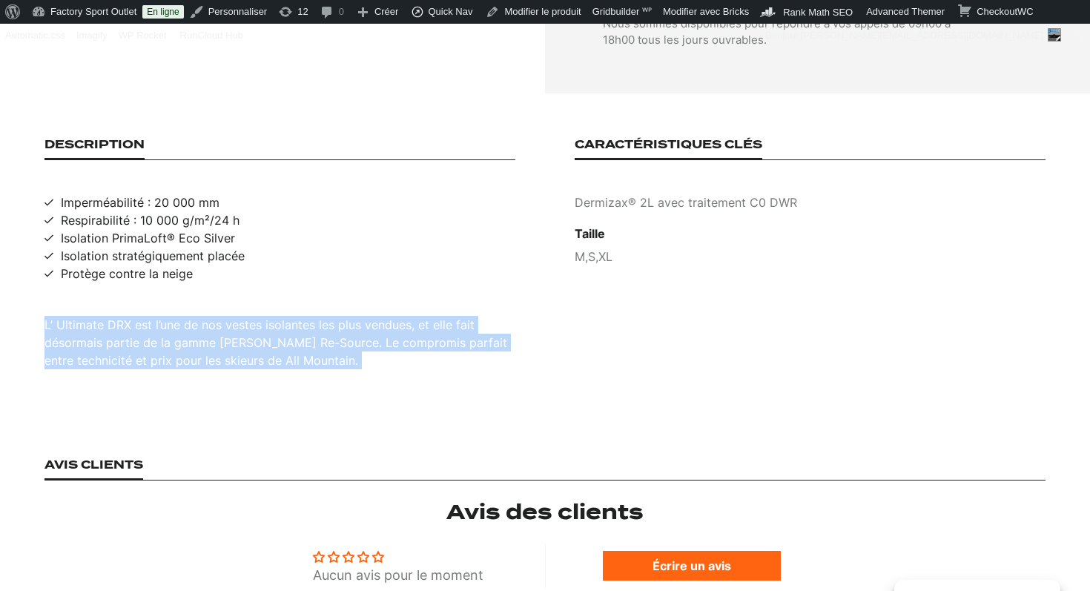
click at [199, 334] on div "L’ Ultimate DRX est l’une de nos vestes isolantes les plus vendues, et elle fai…" at bounding box center [280, 342] width 471 height 53
copy div "L’ Ultimate DRX est l’une de nos vestes isolantes les plus vendues, et elle fai…"
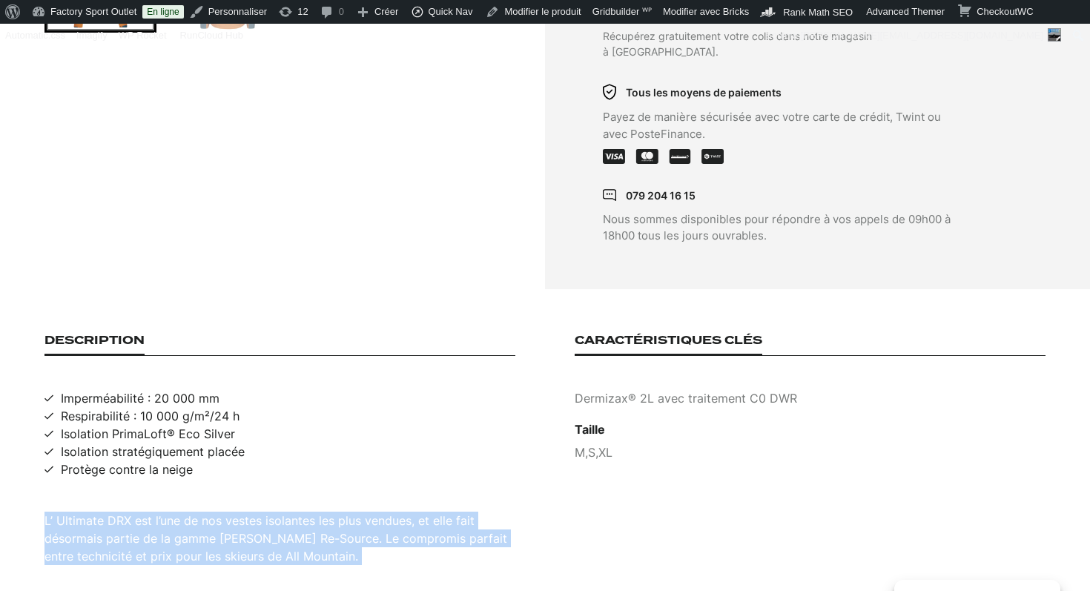
scroll to position [816, 0]
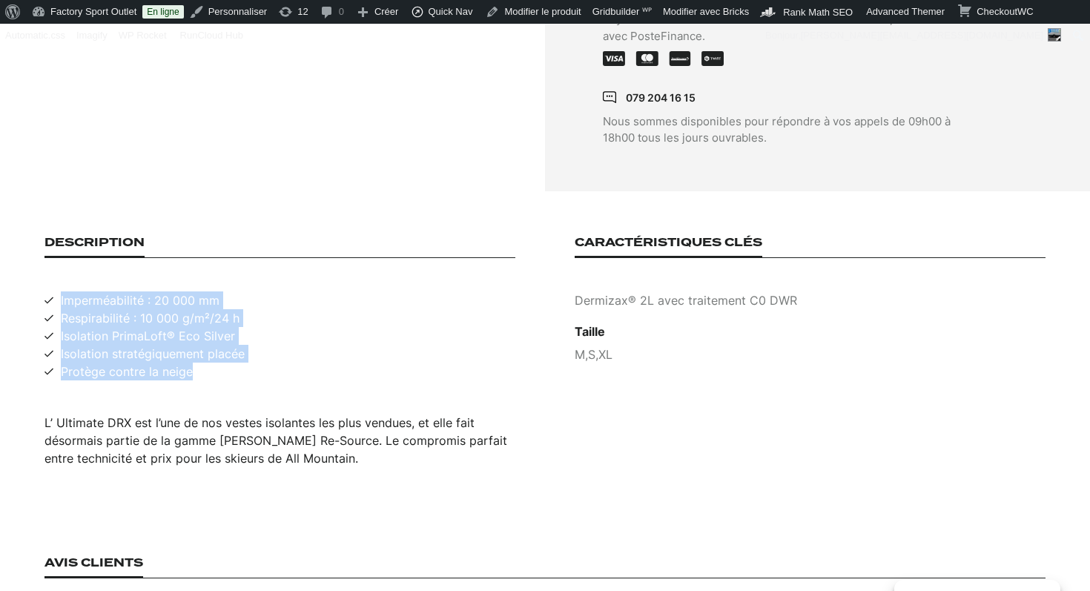
drag, startPoint x: 194, startPoint y: 358, endPoint x: 55, endPoint y: 286, distance: 156.6
click at [55, 292] on ul "Imperméabilité : 20 000 mm Respirabilité : 10 000 g/m²/24 h Isolation PrimaLoft…" at bounding box center [280, 336] width 471 height 89
copy ul "Imperméabilité : 20 000 mm Respirabilité : 10 000 g/m²/24 h Isolation PrimaLoft…"
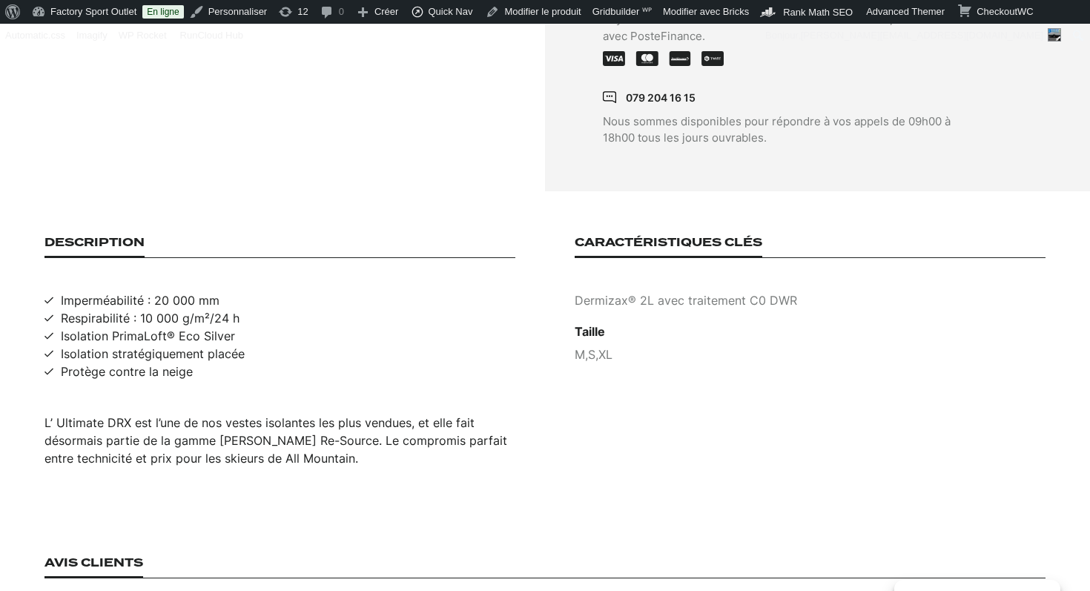
click at [677, 292] on p "Dermizax® 2L avec traitement C0 DWR" at bounding box center [810, 301] width 471 height 18
copy p "Dermizax® 2L avec traitement C0 DWR"
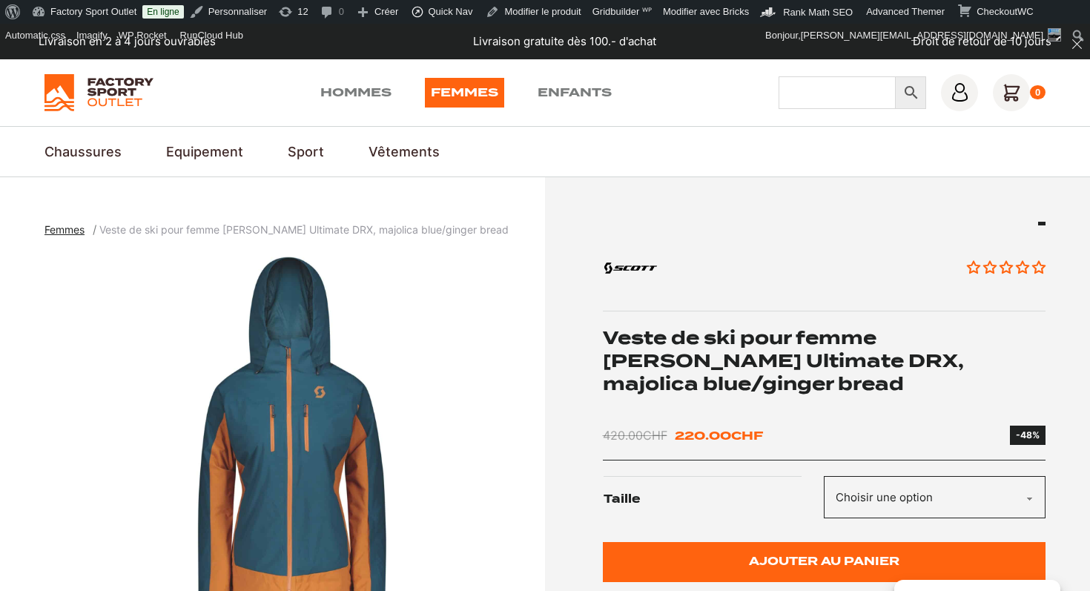
click at [805, 88] on input "Chercher" at bounding box center [837, 92] width 117 height 33
type input "jones bib"
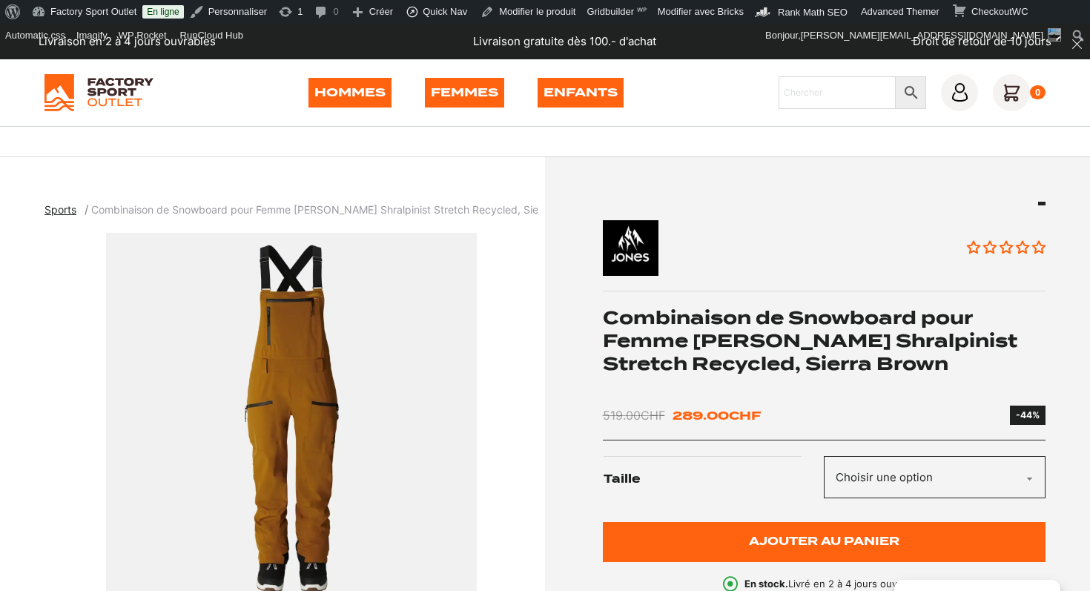
click at [757, 343] on h1 "Combinaison de Snowboard pour Femme [PERSON_NAME] Shralpinist Stretch Recycled,…" at bounding box center [825, 341] width 444 height 70
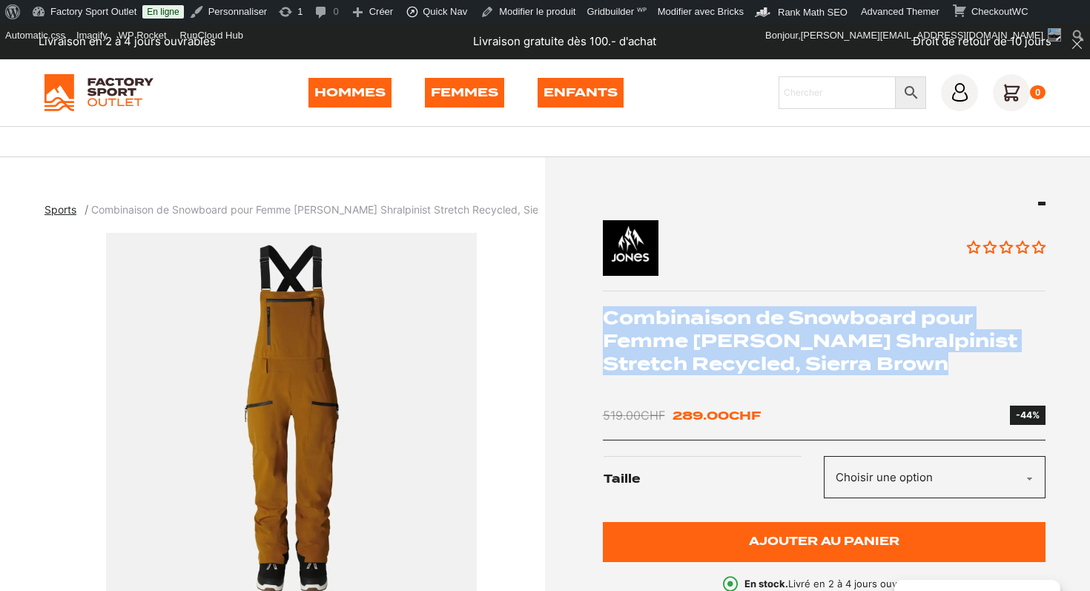
click at [757, 343] on h1 "Combinaison de Snowboard pour Femme [PERSON_NAME] Shralpinist Stretch Recycled,…" at bounding box center [825, 341] width 444 height 70
copy div "Combinaison de Snowboard pour Femme [PERSON_NAME] Shralpinist Stretch Recycled,…"
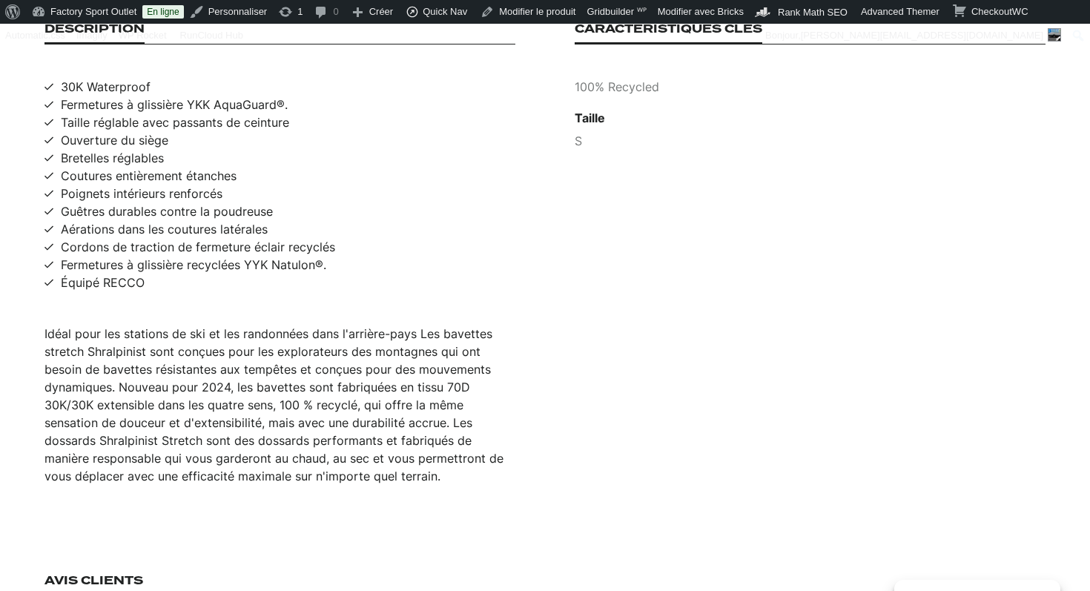
scroll to position [1035, 0]
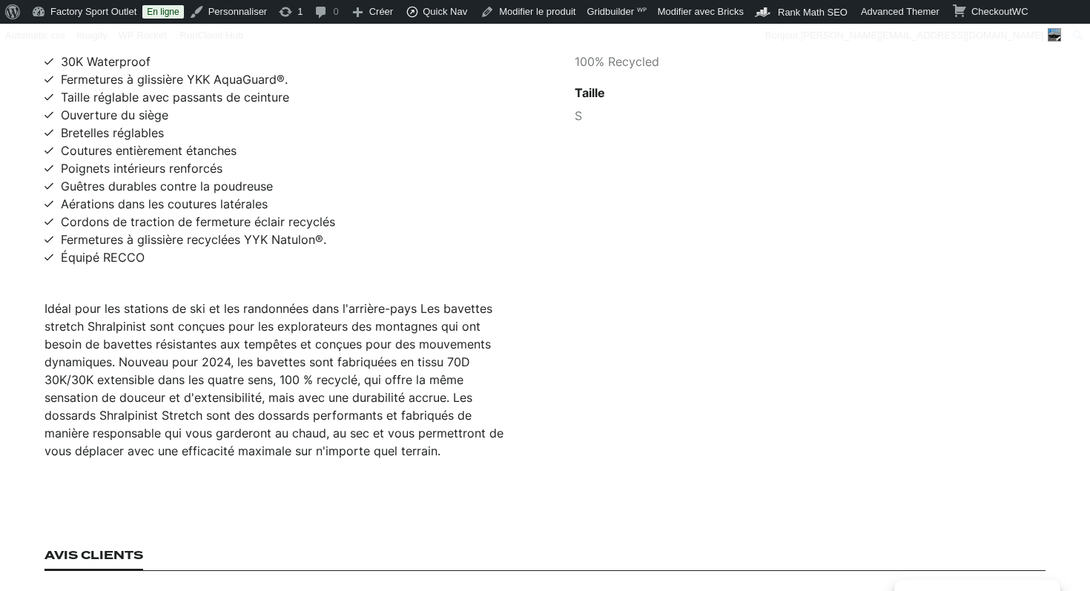
click at [201, 364] on div "Idéal pour les stations de ski et les randonnées dans l'arrière-pays Les bavett…" at bounding box center [280, 380] width 471 height 160
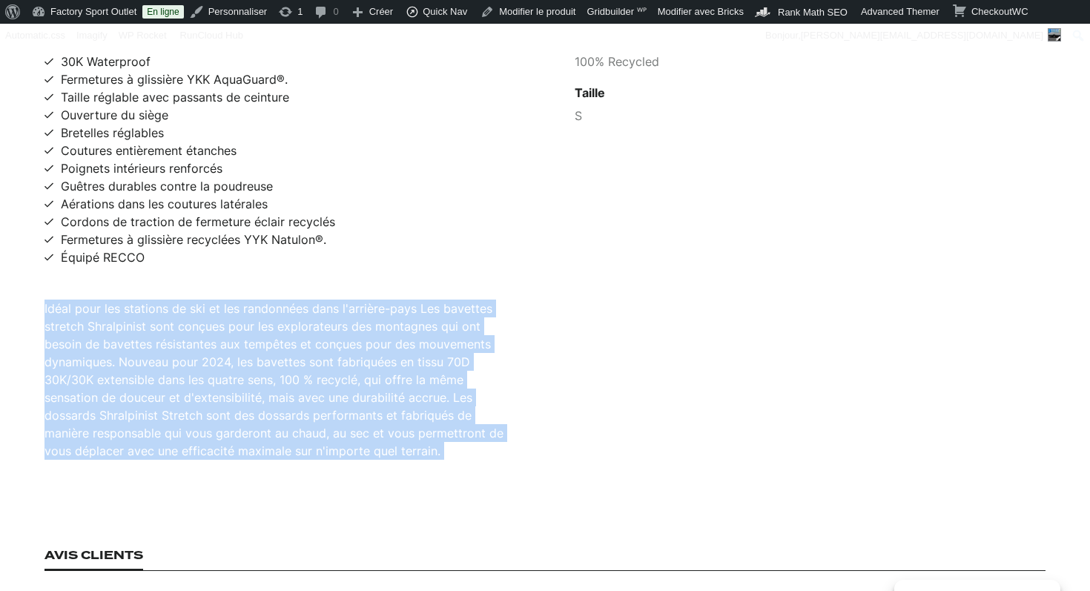
click at [201, 364] on div "Idéal pour les stations de ski et les randonnées dans l'arrière-pays Les bavett…" at bounding box center [280, 380] width 471 height 160
copy div "Idéal pour les stations de ski et les randonnées dans l'arrière-pays Les bavett…"
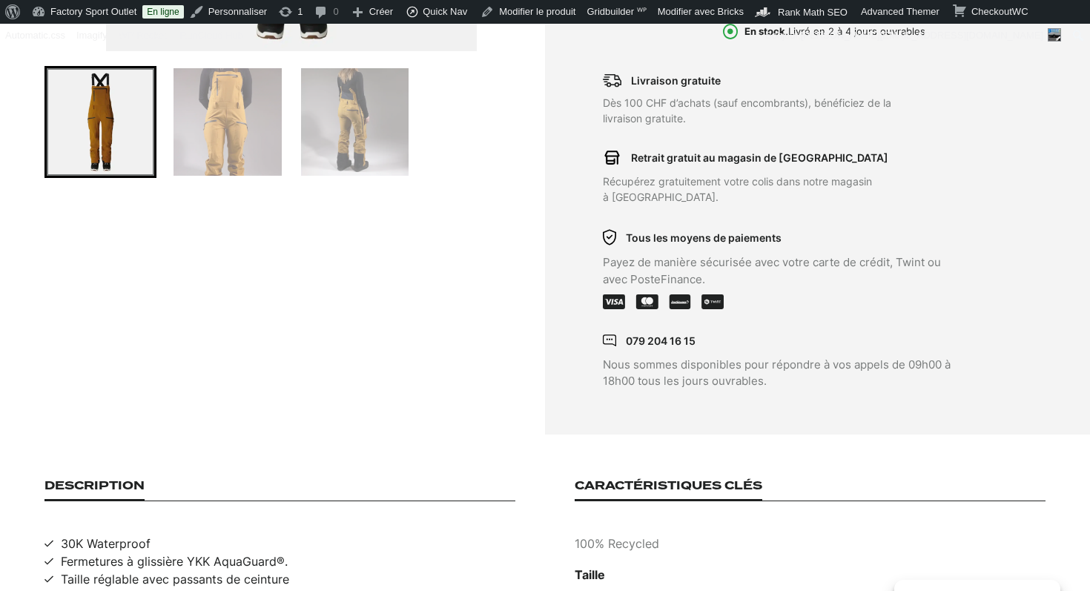
scroll to position [254, 0]
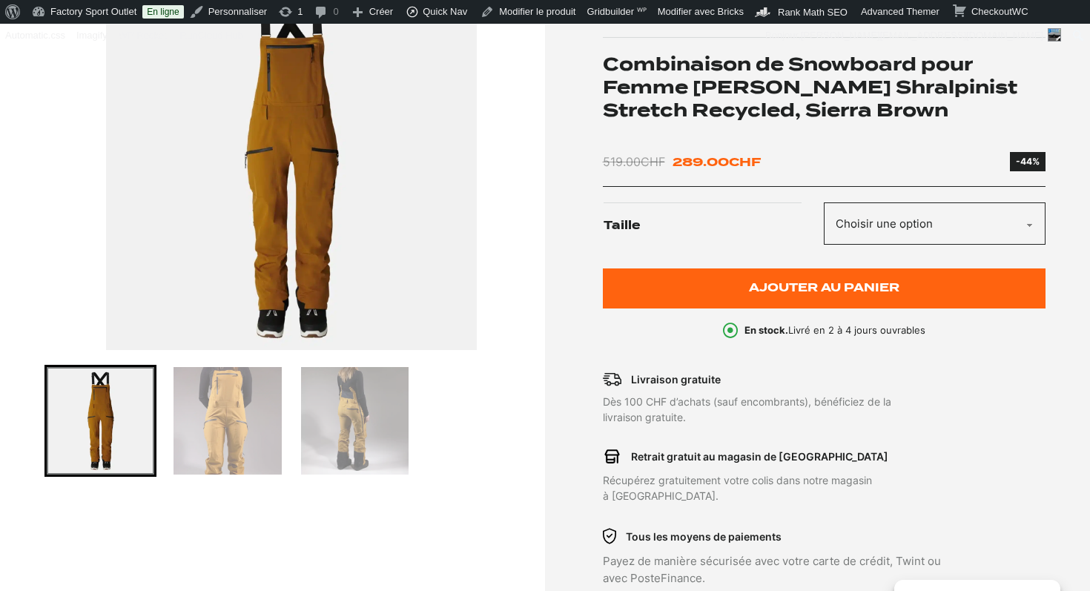
click at [280, 228] on img "1 of 3" at bounding box center [291, 164] width 493 height 371
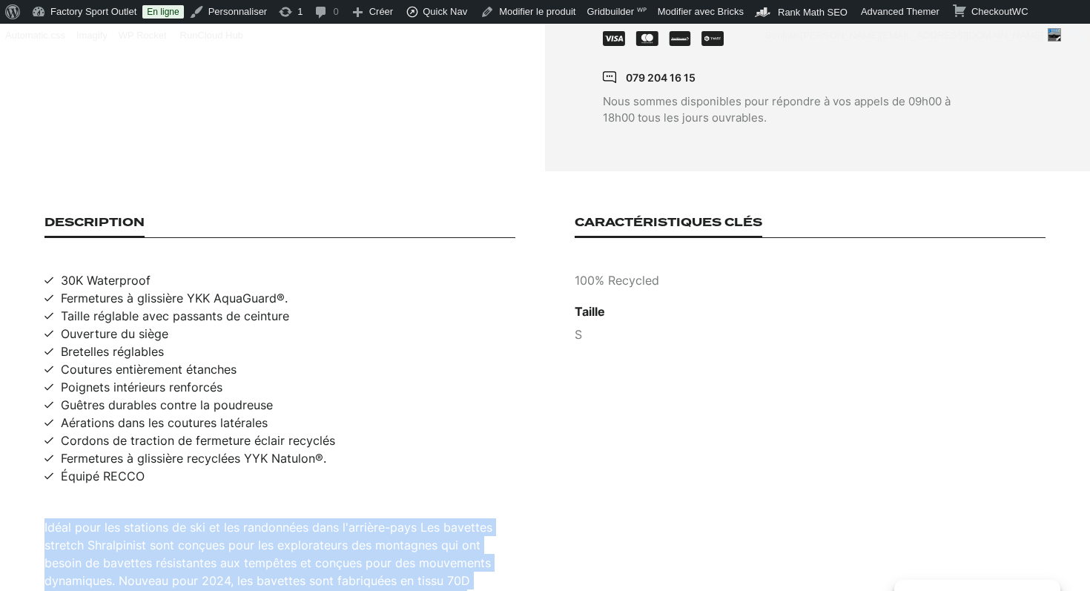
scroll to position [942, 0]
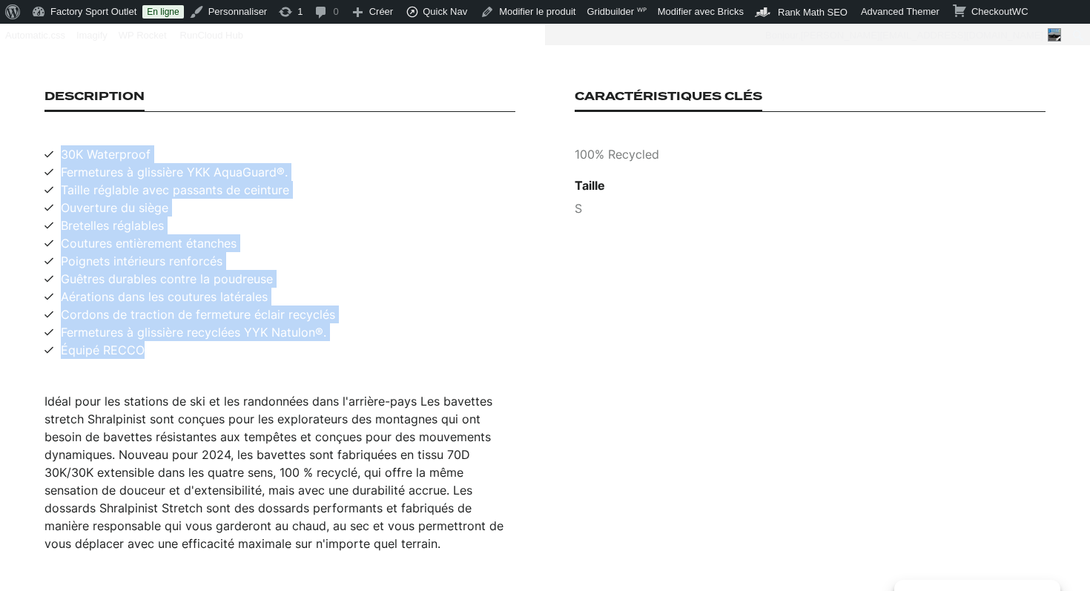
drag, startPoint x: 149, startPoint y: 335, endPoint x: 63, endPoint y: 141, distance: 211.9
click at [63, 145] on ul "30K Waterproof Fermetures à glissière YKK AquaGuard®. Taille réglable avec pass…" at bounding box center [280, 252] width 471 height 214
click at [175, 119] on div "Description 30K Waterproof Fermetures à glissière YKK AquaGuard®. Taille réglab…" at bounding box center [280, 321] width 471 height 463
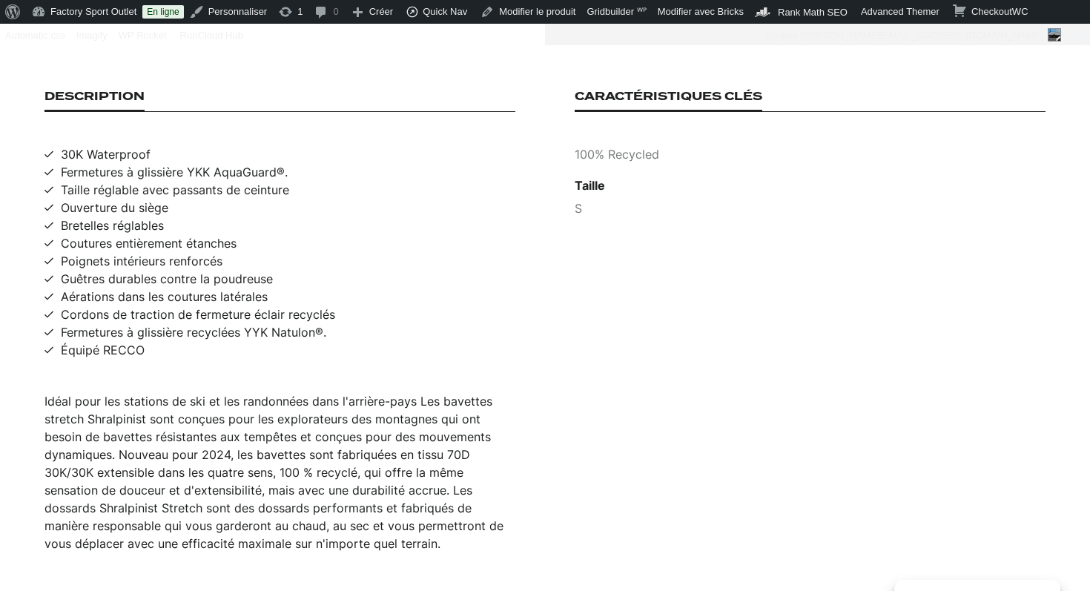
click at [126, 145] on span "30K Waterproof" at bounding box center [106, 154] width 90 height 18
copy span "30K Waterproof"
click at [125, 181] on span "Taille réglable avec passants de ceinture" at bounding box center [175, 190] width 228 height 18
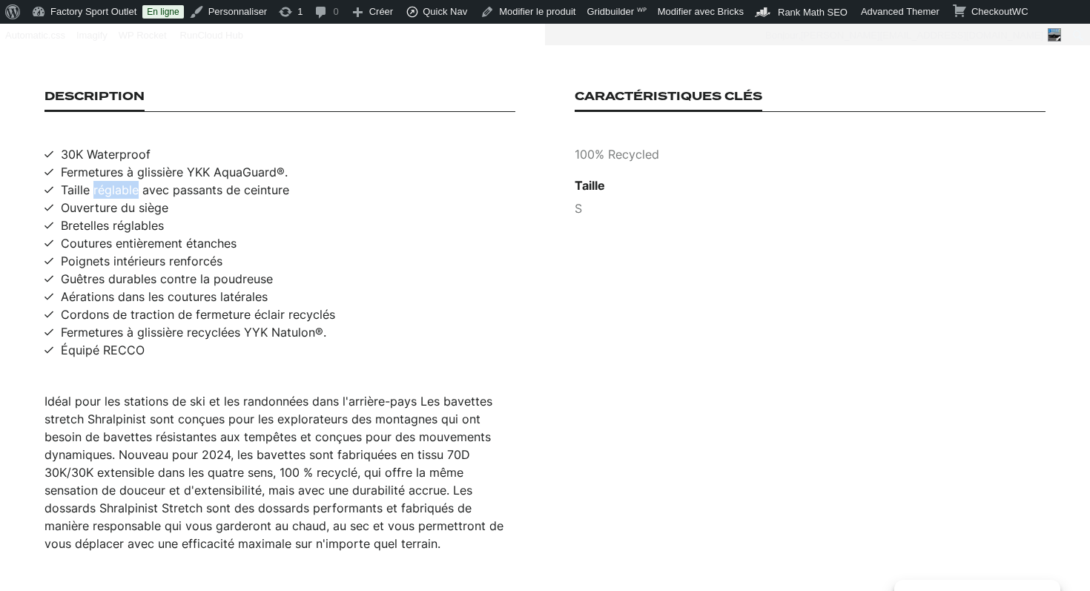
click at [125, 181] on span "Taille réglable avec passants de ceinture" at bounding box center [175, 190] width 228 height 18
copy span "Taille réglable avec passants de ceinture"
click at [125, 199] on span "Ouverture du siège" at bounding box center [115, 208] width 108 height 18
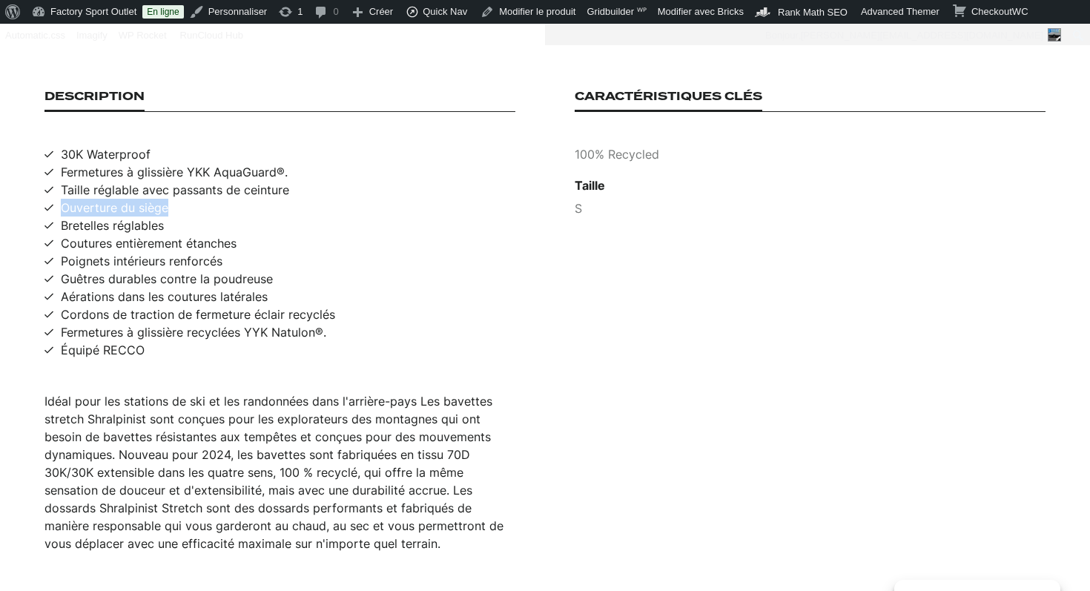
click at [125, 199] on span "Ouverture du siège" at bounding box center [115, 208] width 108 height 18
copy span "Ouverture du siège"
click at [111, 234] on span "Coutures entièrement étanches" at bounding box center [149, 243] width 176 height 18
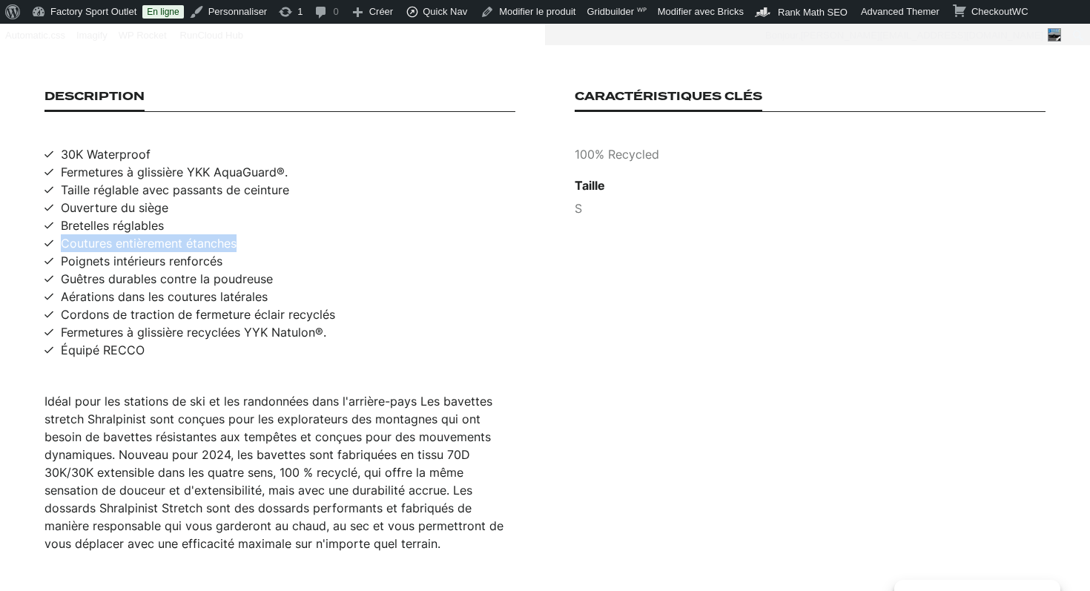
click at [111, 234] on span "Coutures entièrement étanches" at bounding box center [149, 243] width 176 height 18
copy span "Coutures entièrement étanches"
click at [106, 341] on span "Équipé RECCO" at bounding box center [103, 350] width 84 height 18
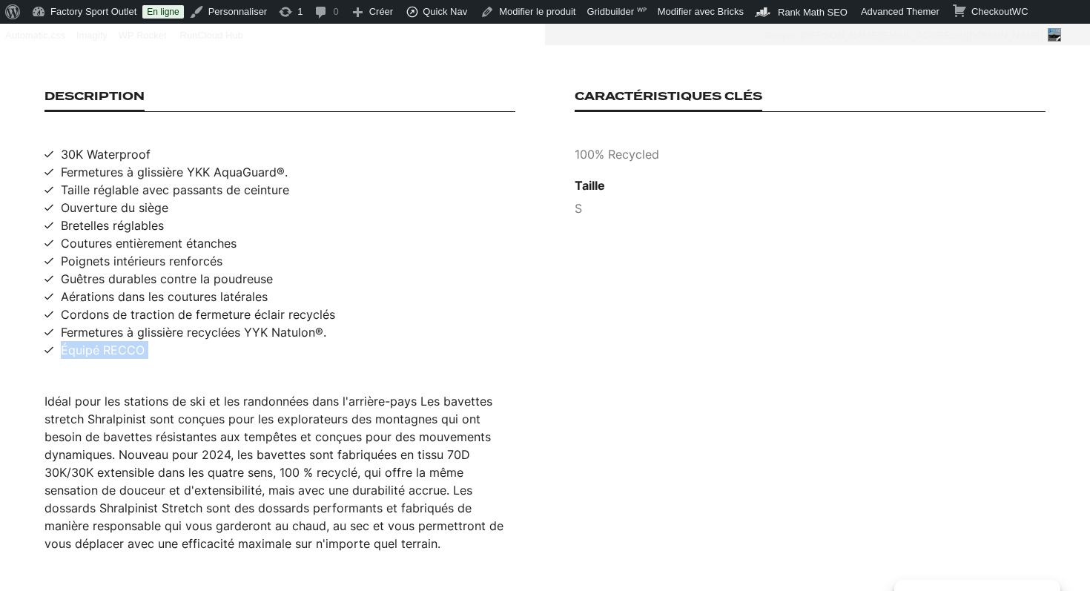
copy span "Équipé RECCO"
click at [619, 145] on p "100% Recycled" at bounding box center [810, 154] width 471 height 18
copy p "100% Recycled"
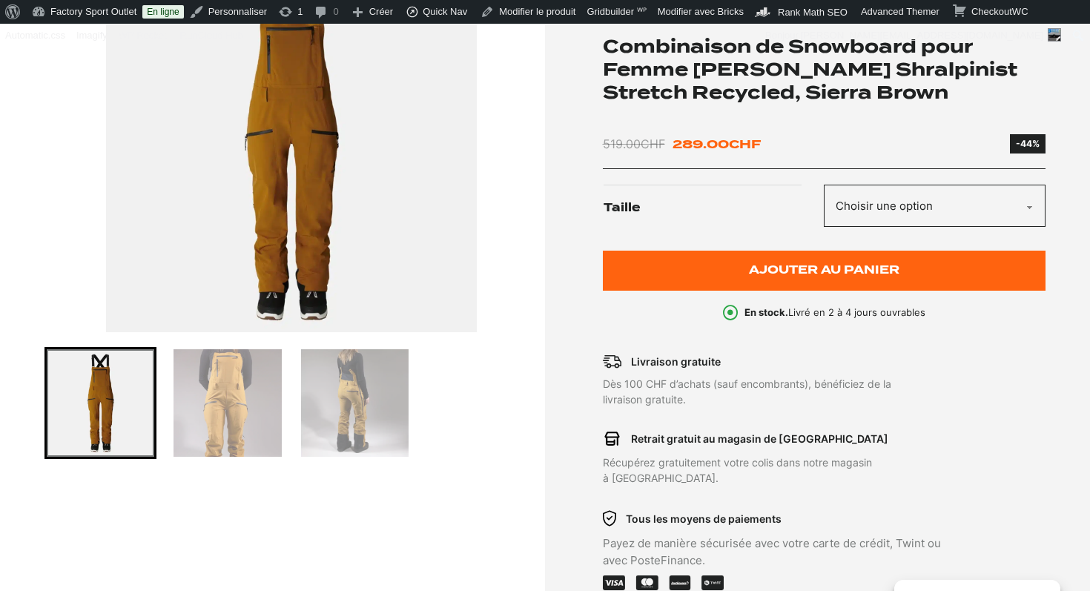
scroll to position [0, 0]
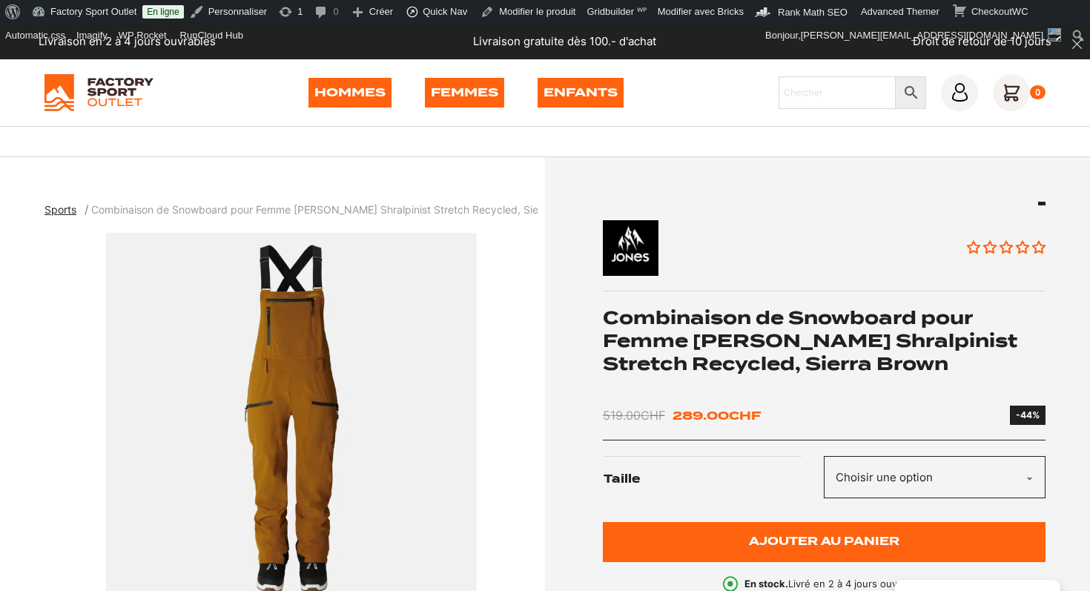
click at [748, 329] on h1 "Combinaison de Snowboard pour Femme JONES Shralpinist Stretch Recycled, Sierra …" at bounding box center [825, 341] width 444 height 70
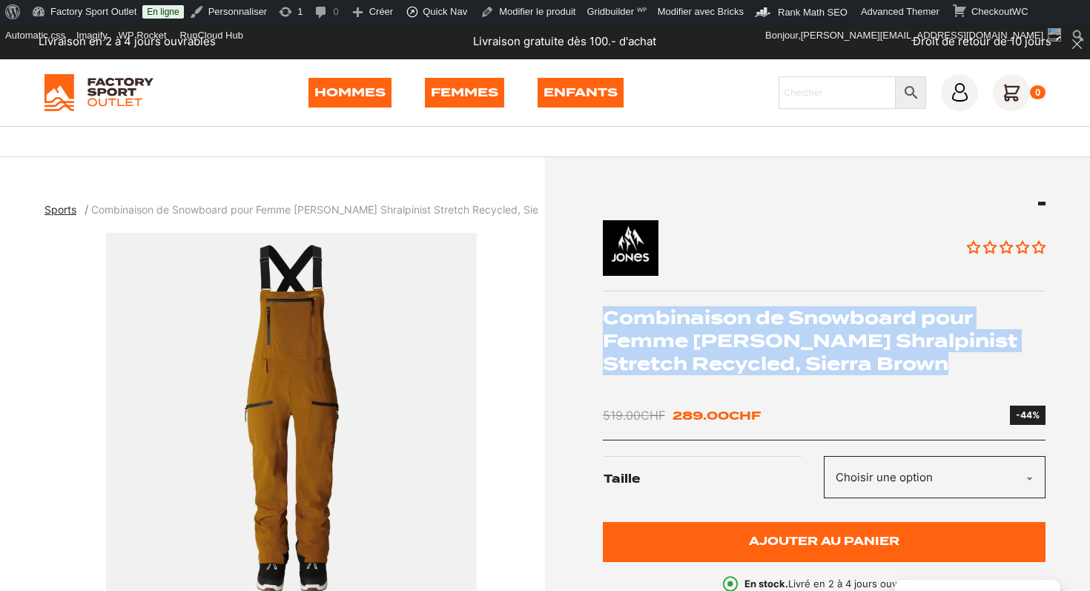
click at [748, 329] on h1 "Combinaison de Snowboard pour Femme JONES Shralpinist Stretch Recycled, Sierra …" at bounding box center [825, 341] width 444 height 70
copy div "Combinaison de Snowboard pour Femme JONES Shralpinist Stretch Recycled, Sierra …"
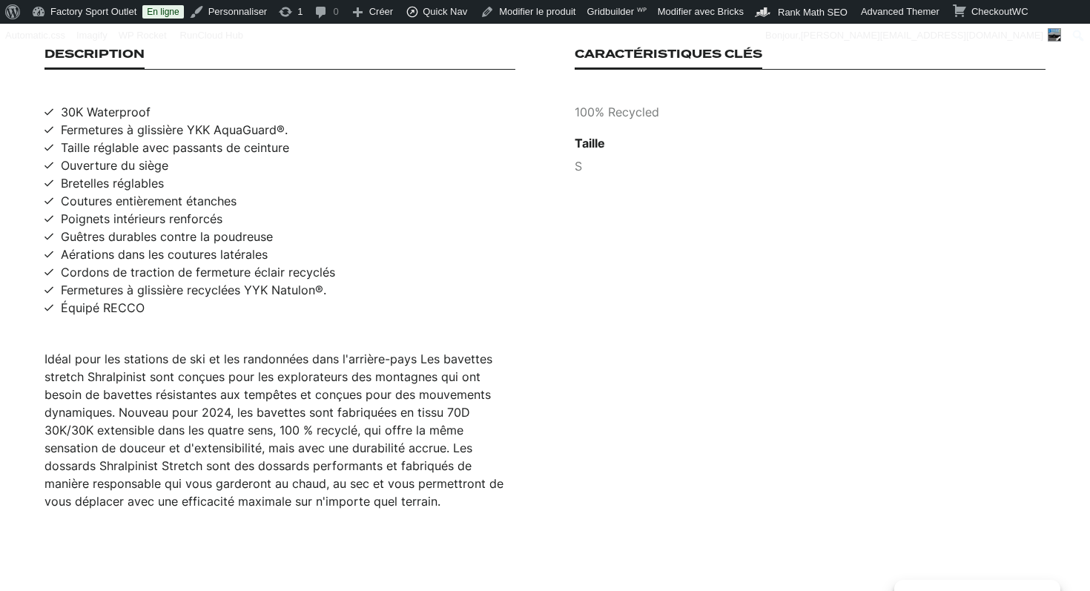
scroll to position [1107, 0]
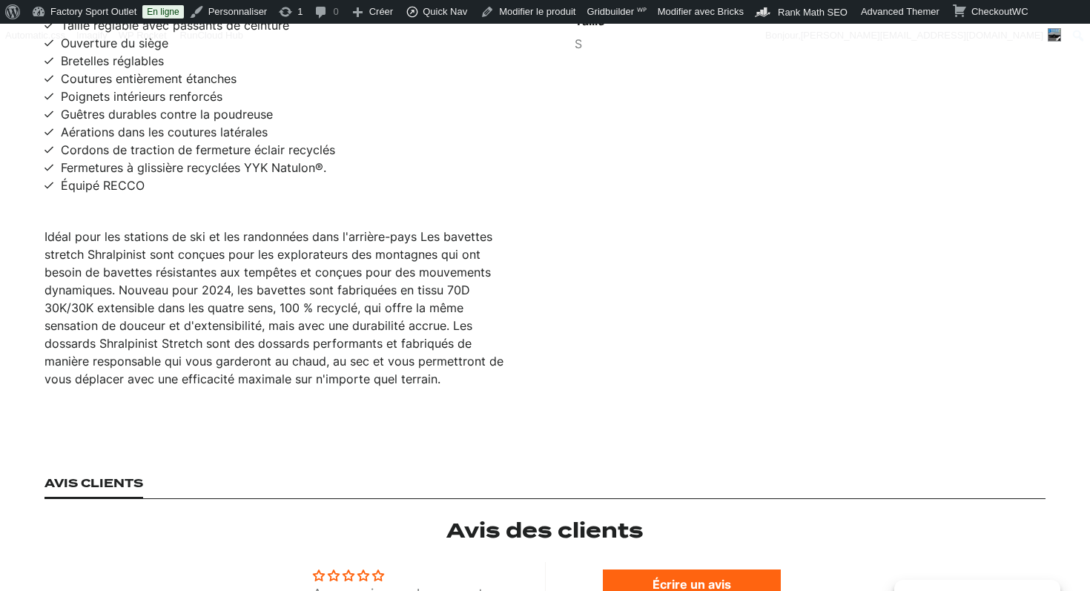
click at [197, 295] on div "Idéal pour les stations de ski et les randonnées dans l'arrière-pays Les bavett…" at bounding box center [280, 308] width 471 height 160
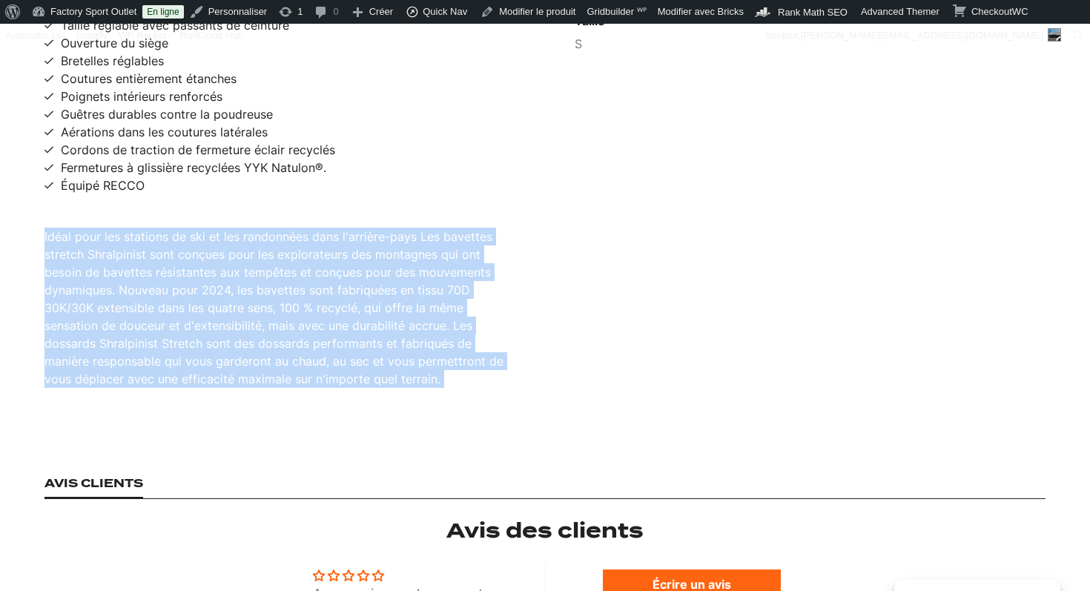
click at [197, 295] on div "Idéal pour les stations de ski et les randonnées dans l'arrière-pays Les bavett…" at bounding box center [280, 308] width 471 height 160
copy div "Idéal pour les stations de ski et les randonnées dans l'arrière-pays Les bavett…"
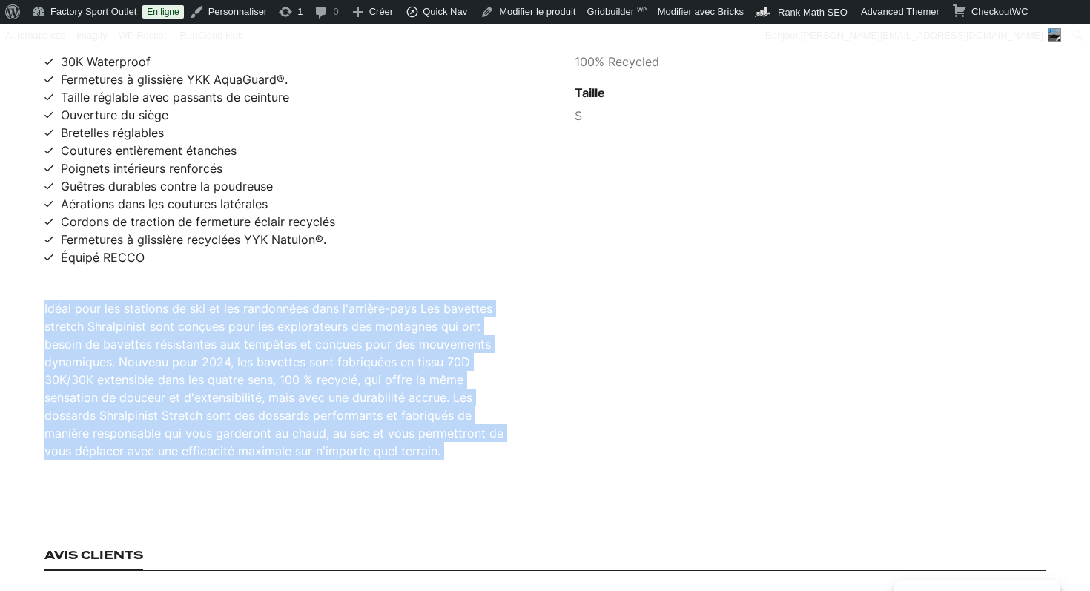
scroll to position [895, 0]
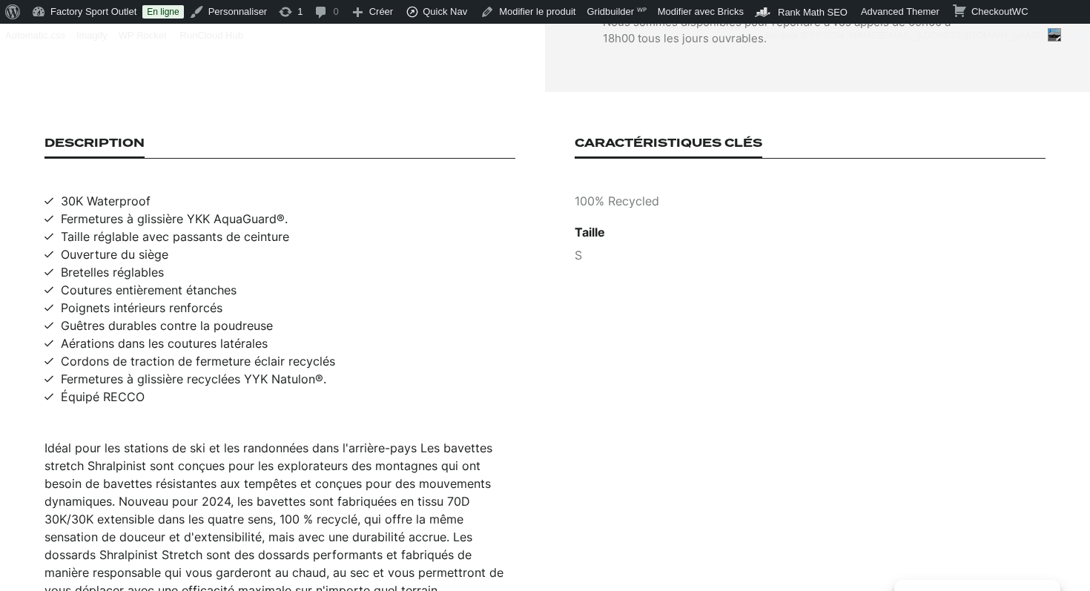
click at [123, 192] on span "30K Waterproof" at bounding box center [106, 201] width 90 height 18
click at [129, 246] on span "Ouverture du siège" at bounding box center [115, 255] width 108 height 18
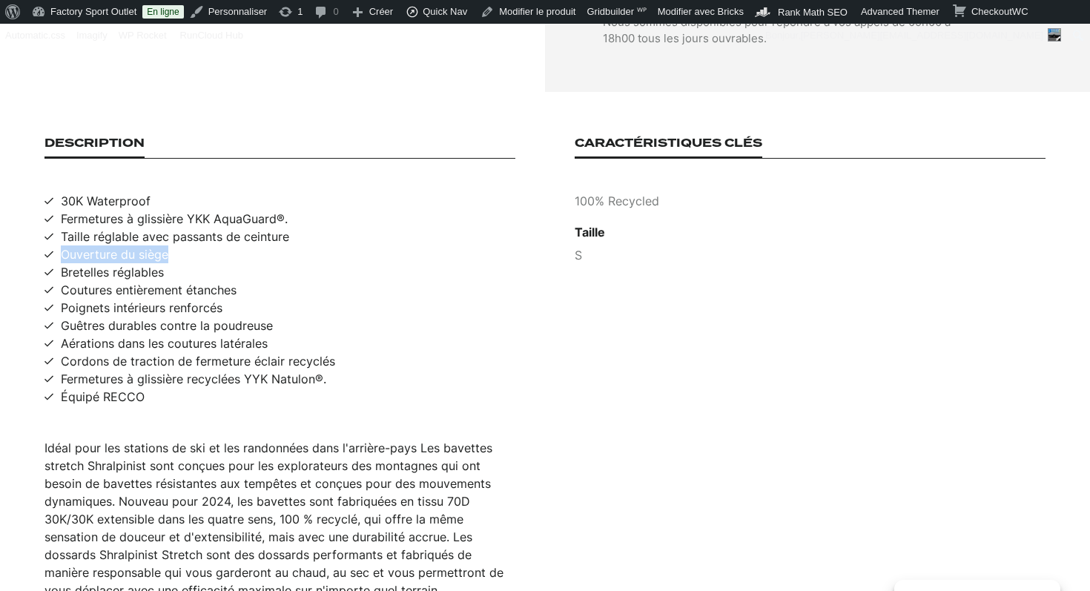
click at [129, 246] on span "Ouverture du siège" at bounding box center [115, 255] width 108 height 18
click at [125, 281] on span "Coutures entièrement étanches" at bounding box center [149, 290] width 176 height 18
click at [120, 317] on span "Guêtres durables contre la poudreuse" at bounding box center [167, 326] width 212 height 18
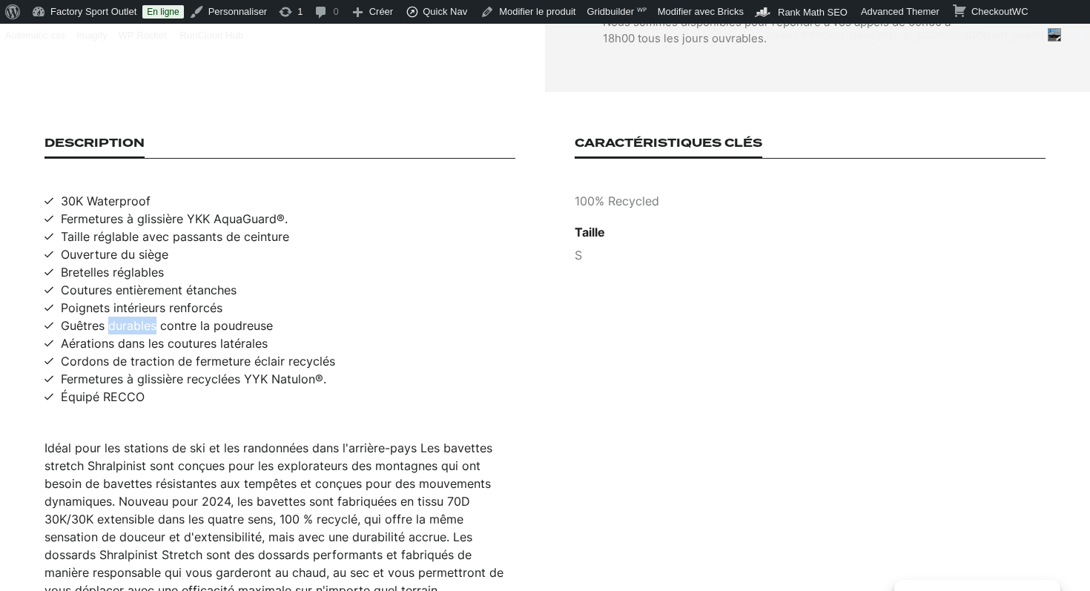
click at [120, 317] on span "Guêtres durables contre la poudreuse" at bounding box center [167, 326] width 212 height 18
click at [113, 388] on span "Équipé RECCO" at bounding box center [103, 397] width 84 height 18
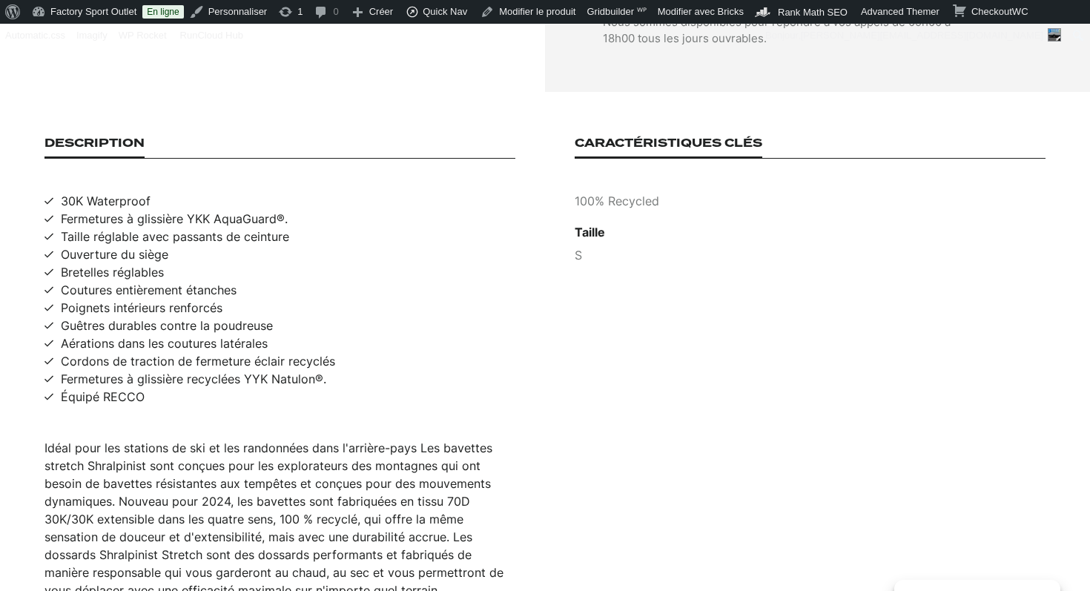
click at [636, 192] on p "100% Recycled" at bounding box center [810, 201] width 471 height 18
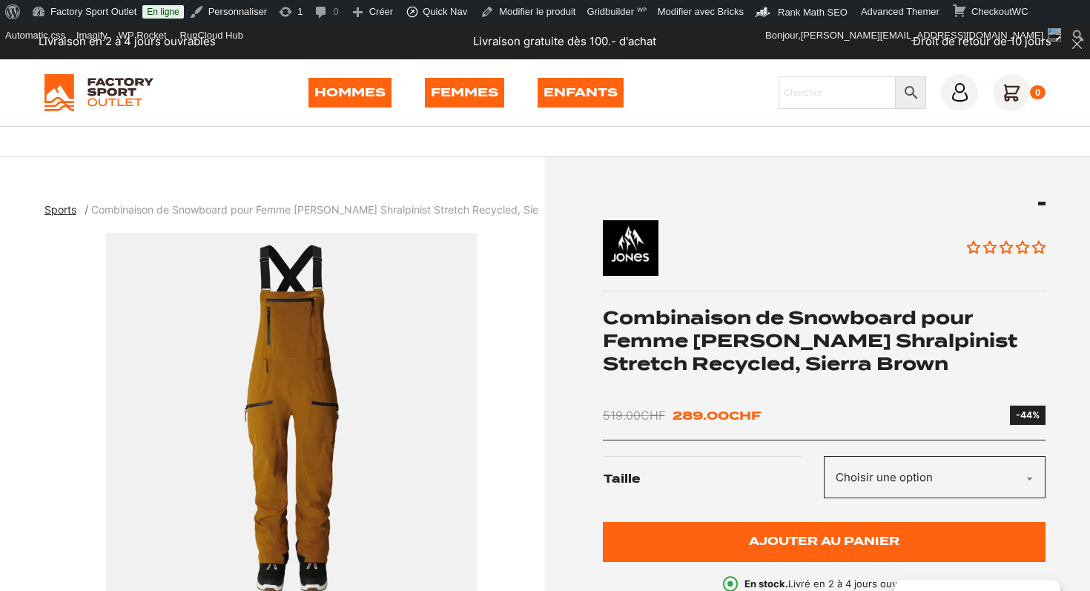
click at [701, 105] on div "Hommes Femmes Enfants Chercher × 0" at bounding box center [545, 92] width 1001 height 37
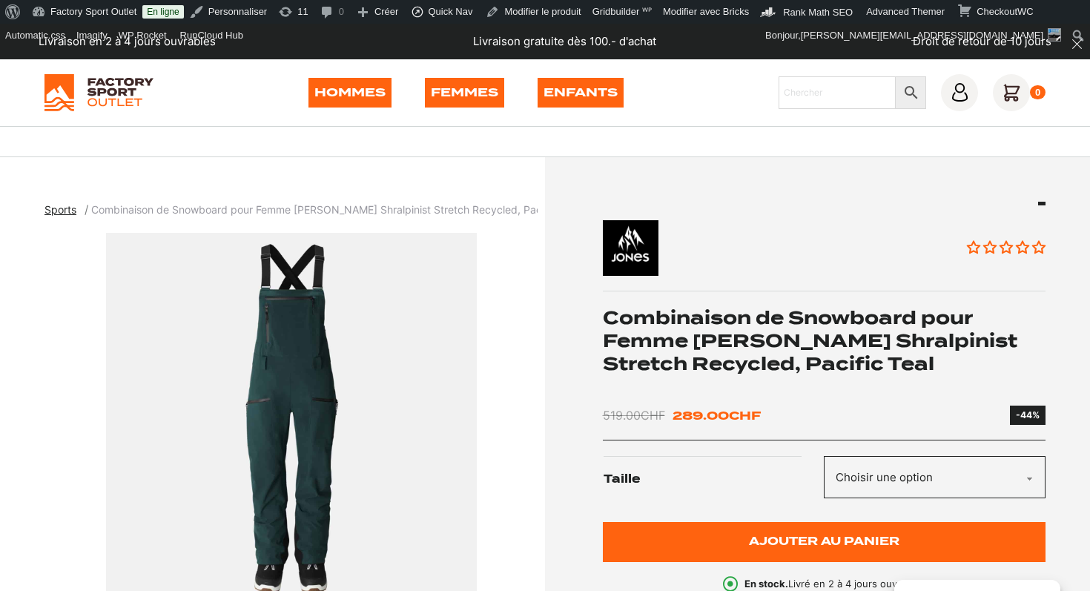
click at [659, 332] on h1 "Combinaison de Snowboard pour Femme JONES Shralpinist Stretch Recycled, Pacific…" at bounding box center [825, 341] width 444 height 70
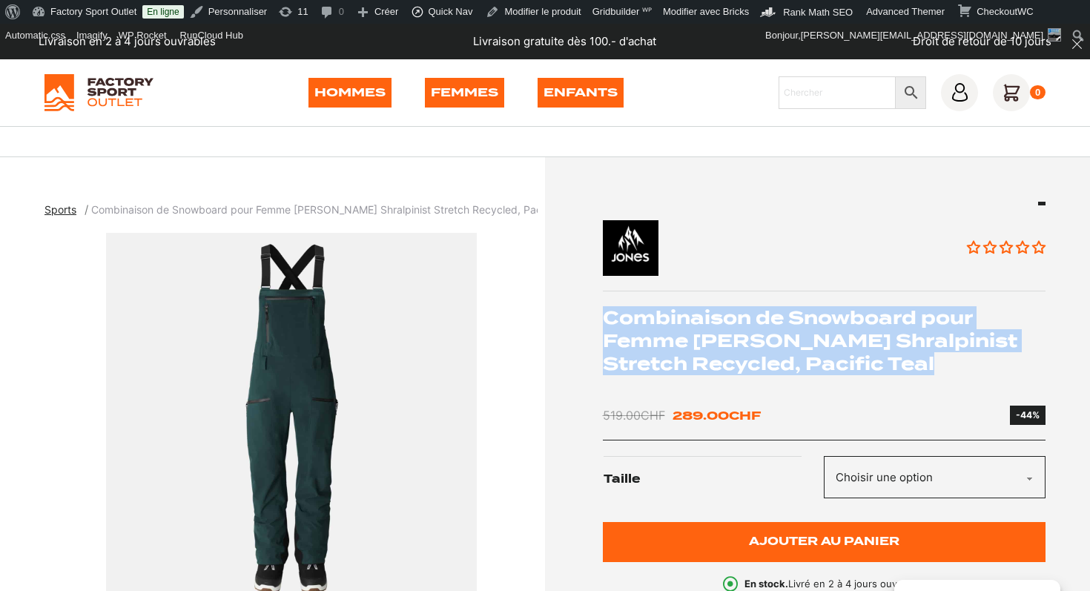
click at [659, 332] on h1 "Combinaison de Snowboard pour Femme JONES Shralpinist Stretch Recycled, Pacific…" at bounding box center [825, 341] width 444 height 70
copy div "Combinaison de Snowboard pour Femme JONES Shralpinist Stretch Recycled, Pacific…"
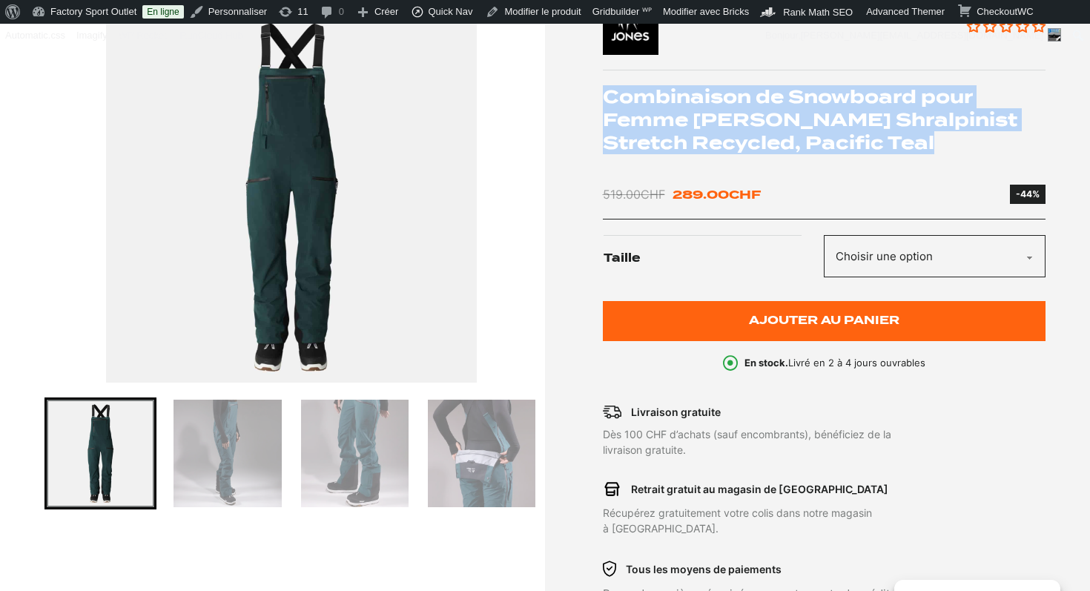
scroll to position [208, 0]
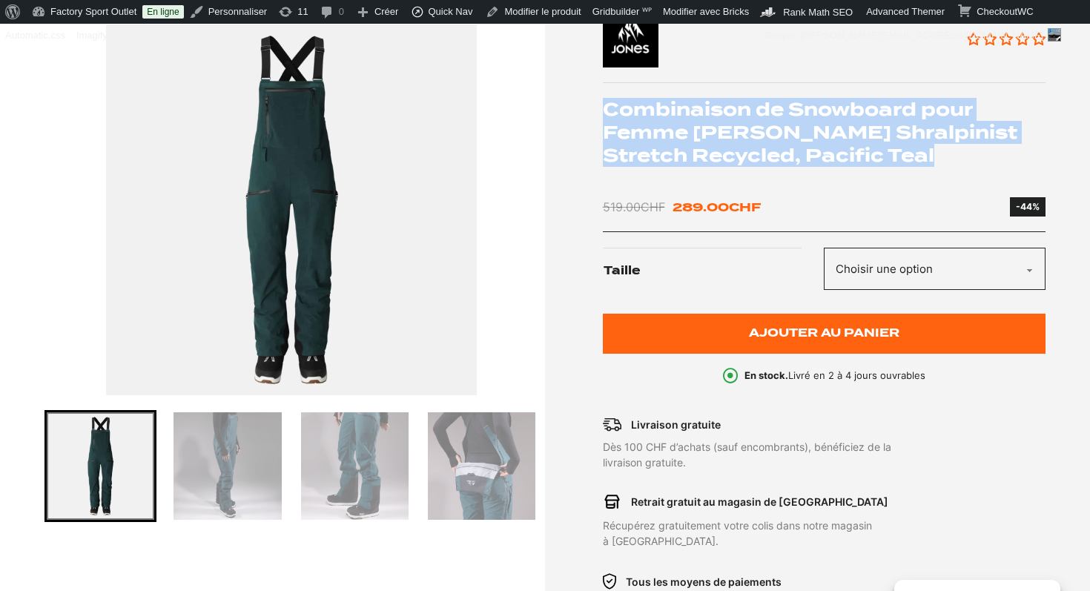
click at [268, 237] on img "1 of 4" at bounding box center [291, 209] width 493 height 371
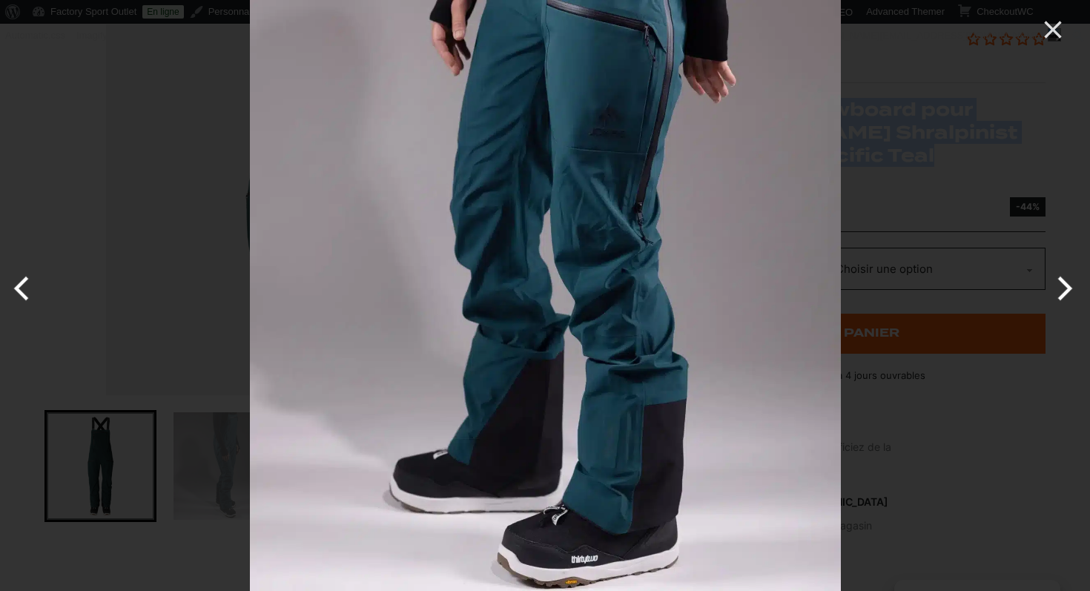
click at [474, 274] on img at bounding box center [545, 295] width 591 height 591
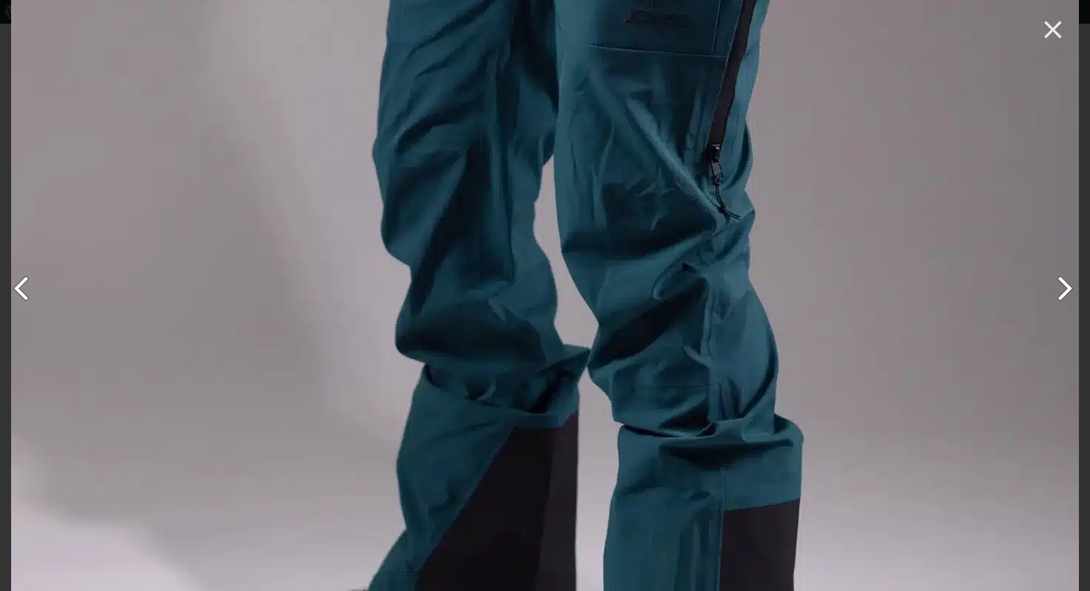
click at [501, 285] on img at bounding box center [545, 312] width 1068 height 1068
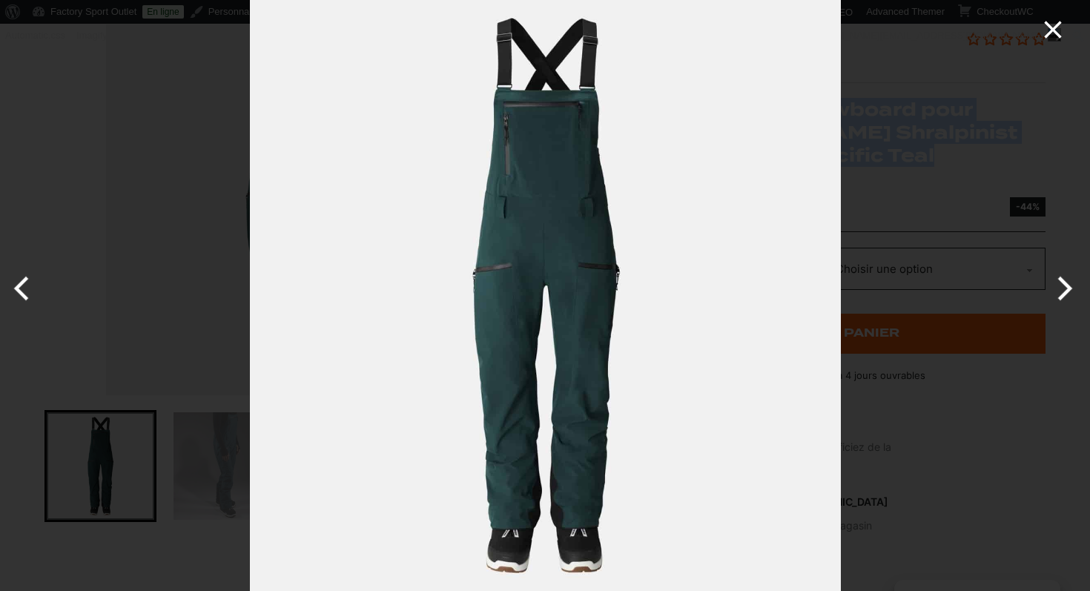
click at [1056, 30] on icon "Close" at bounding box center [1052, 29] width 17 height 17
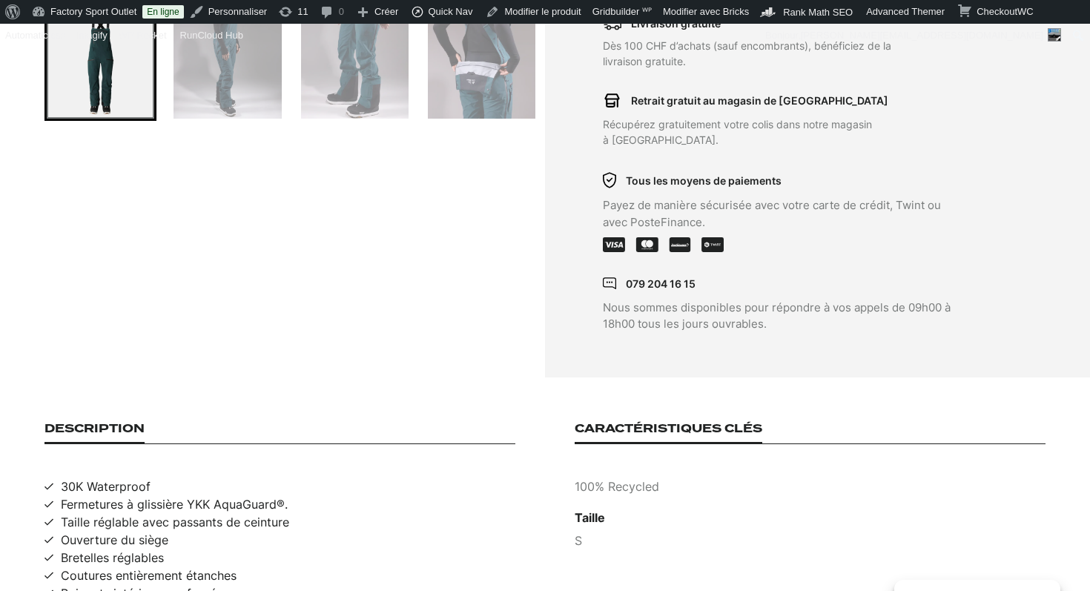
scroll to position [734, 0]
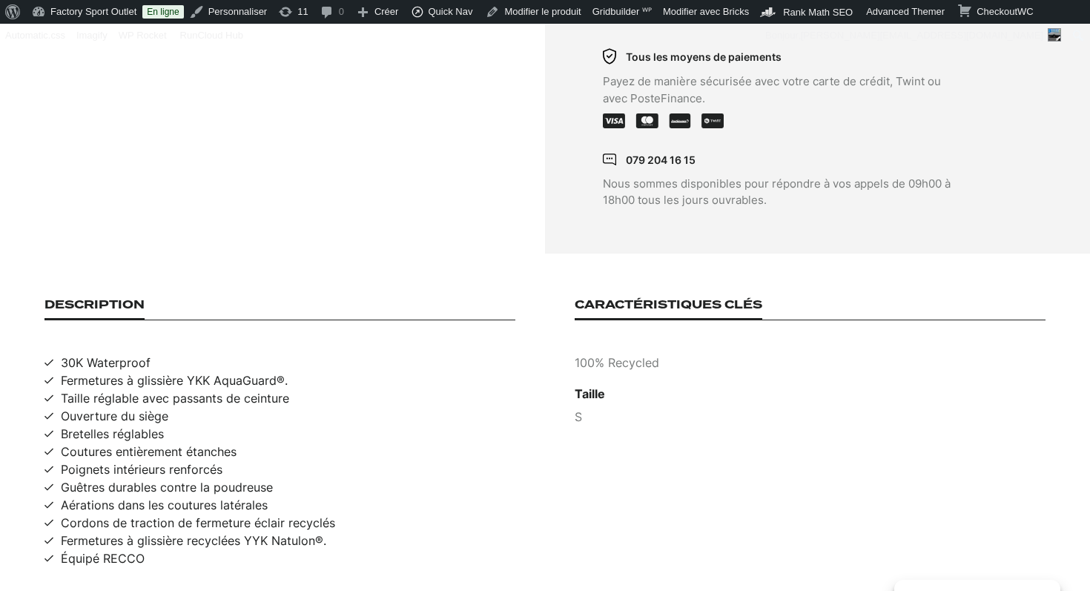
click at [114, 354] on span "30K Waterproof" at bounding box center [106, 363] width 90 height 18
copy span "30K Waterproof"
click at [127, 407] on span "Ouverture du siège" at bounding box center [115, 416] width 108 height 18
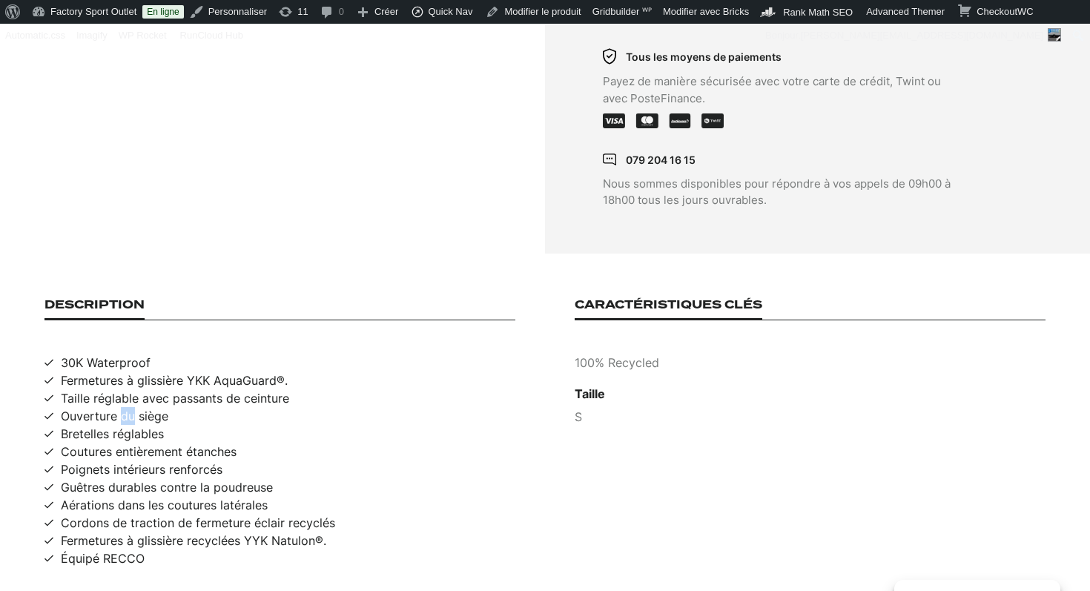
click at [127, 407] on span "Ouverture du siège" at bounding box center [115, 416] width 108 height 18
copy span "Ouverture du siège"
click at [100, 443] on span "Coutures entièrement étanches" at bounding box center [149, 452] width 176 height 18
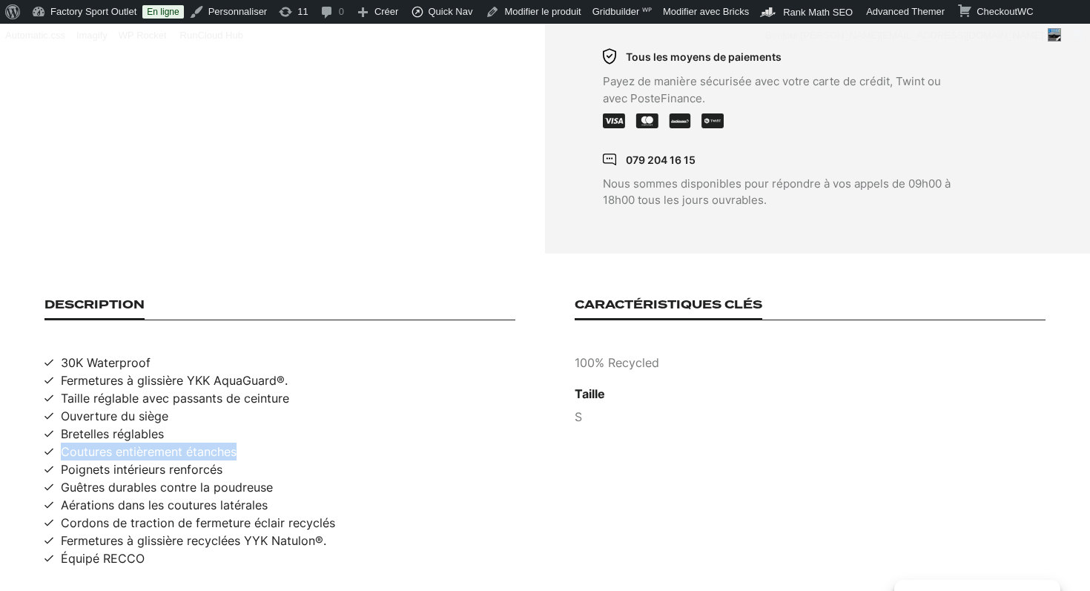
click at [100, 443] on span "Coutures entièrement étanches" at bounding box center [149, 452] width 176 height 18
copy span "Coutures entièrement étanches"
click at [105, 478] on span "Guêtres durables contre la poudreuse" at bounding box center [167, 487] width 212 height 18
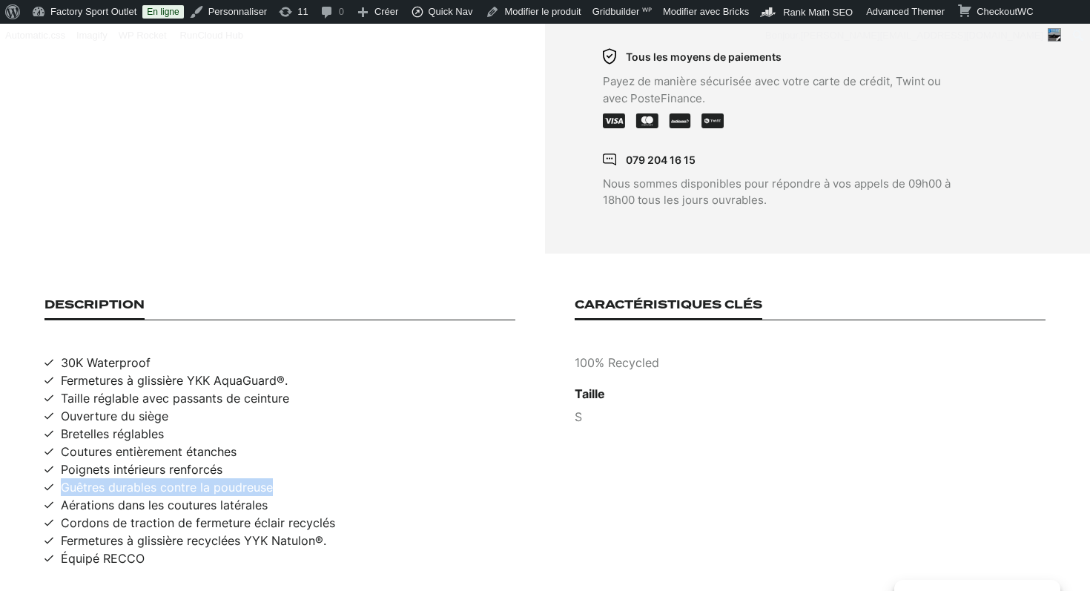
click at [105, 478] on span "Guêtres durables contre la poudreuse" at bounding box center [167, 487] width 212 height 18
copy span "Guêtres durables contre la poudreuse"
click at [89, 554] on section "Description 30K Waterproof Fermetures à glissière YKK AquaGuard®. Taille réglab…" at bounding box center [545, 433] width 1090 height 358
click at [90, 550] on span "Équipé RECCO" at bounding box center [103, 559] width 84 height 18
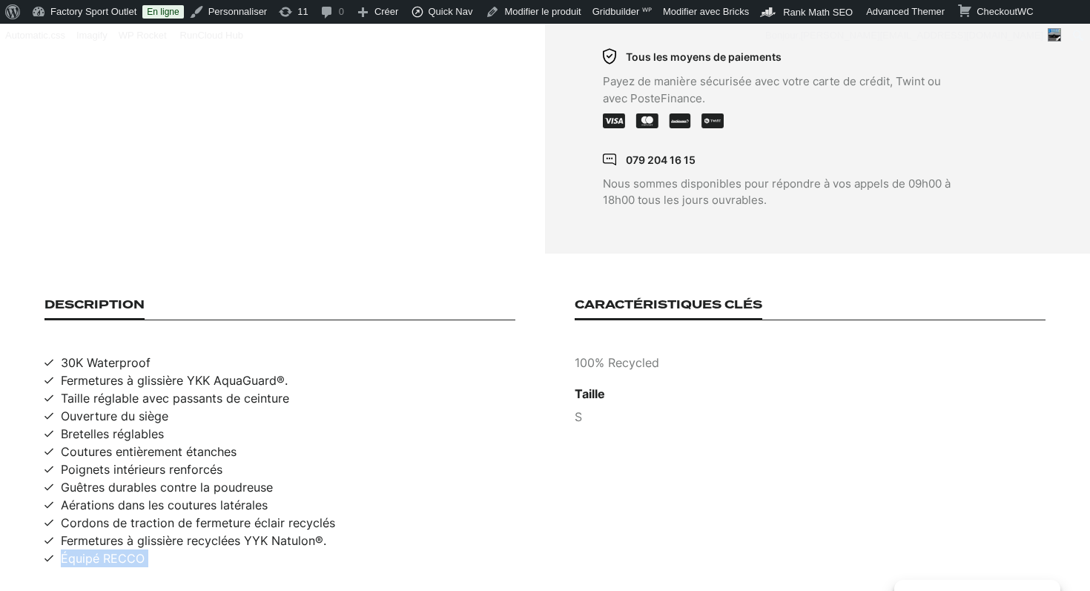
click at [90, 550] on span "Équipé RECCO" at bounding box center [103, 559] width 84 height 18
copy span "Équipé RECCO"
click at [630, 337] on div "Caractéristiques clés 100% Recycled Taille S" at bounding box center [810, 432] width 471 height 269
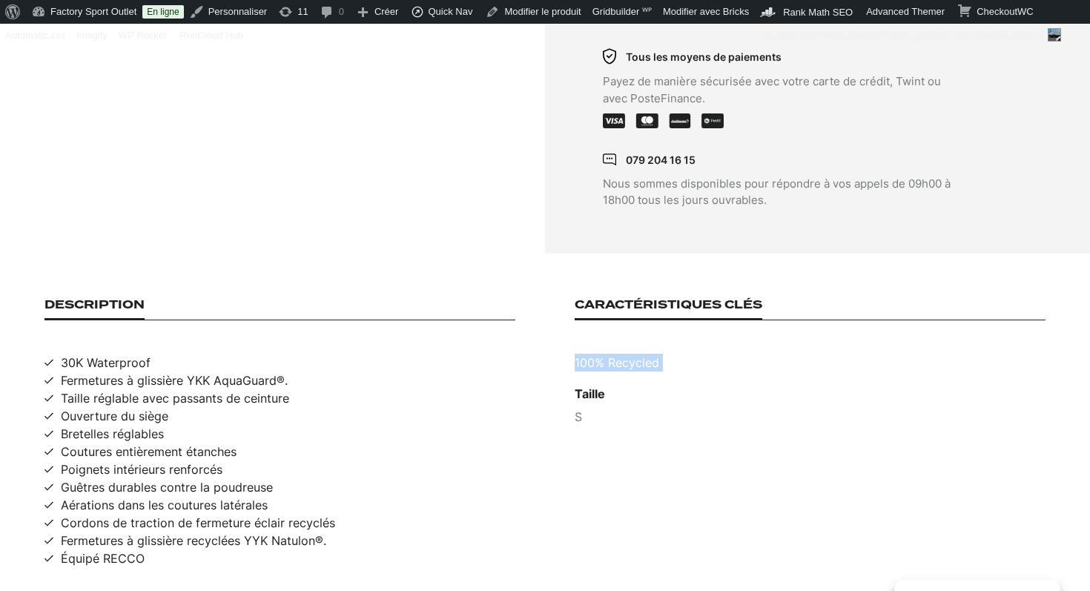
copy p "100% Recycled"
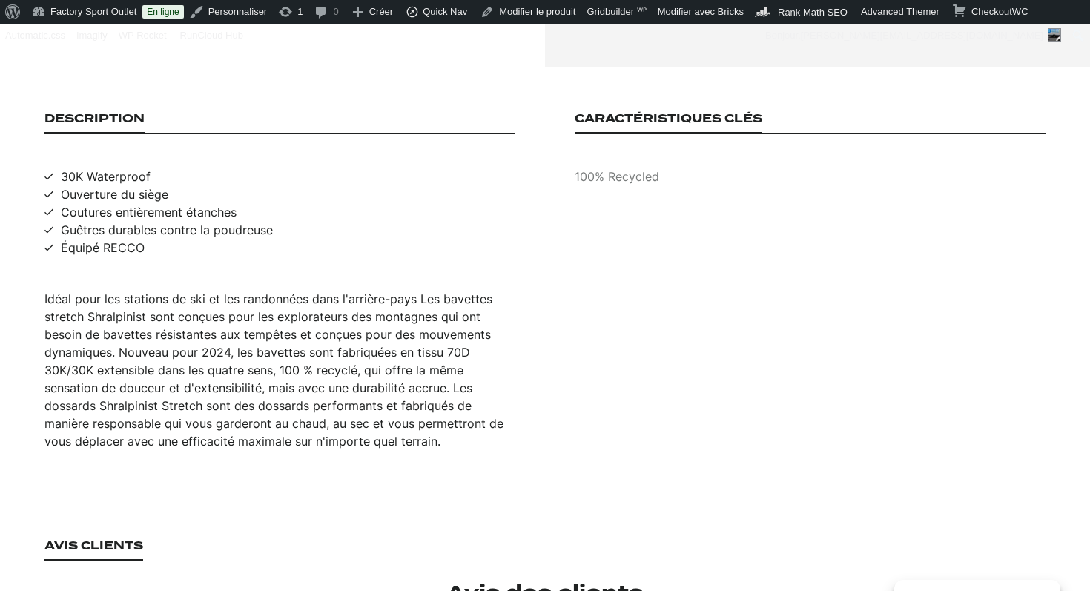
scroll to position [965, 0]
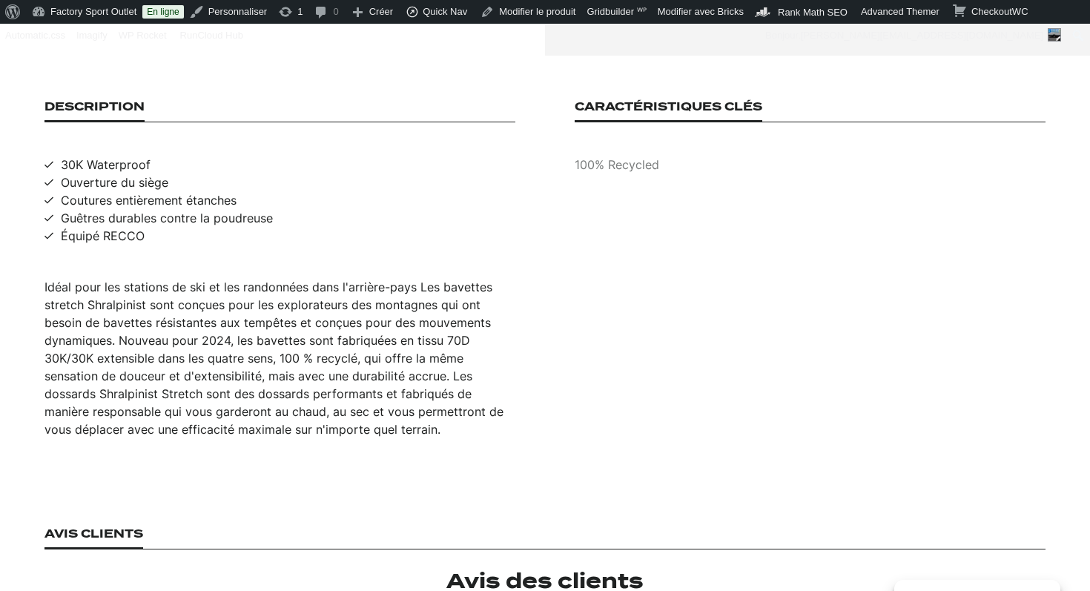
click at [341, 312] on div "Idéal pour les stations de ski et les randonnées dans l'arrière-pays Les bavett…" at bounding box center [280, 358] width 471 height 160
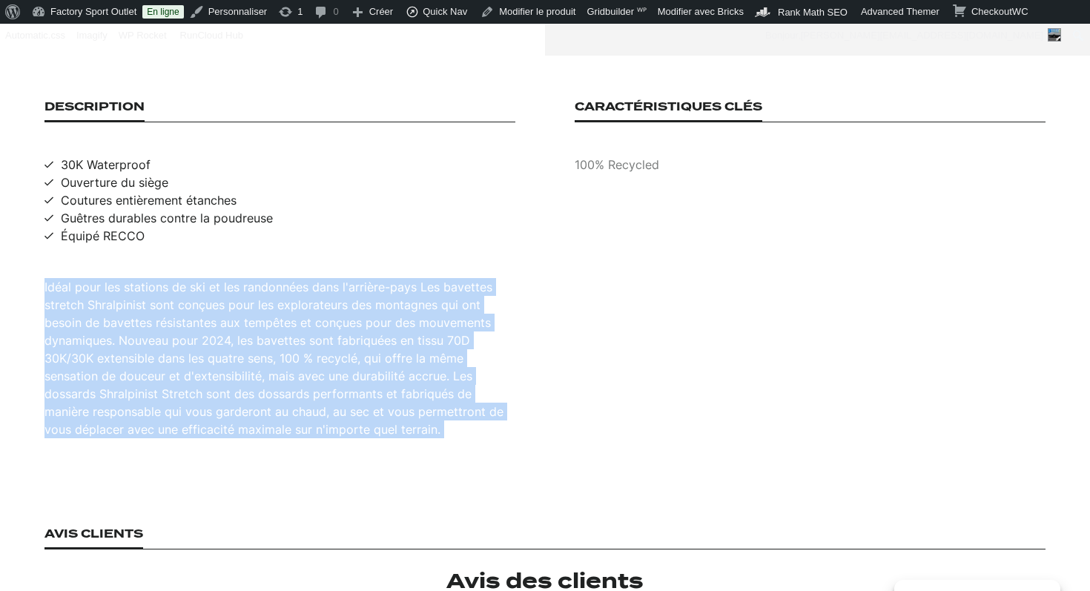
click at [341, 312] on div "Idéal pour les stations de ski et les randonnées dans l'arrière-pays Les bavett…" at bounding box center [280, 358] width 471 height 160
copy div "Idéal pour les stations de ski et les randonnées dans l'arrière-pays Les bavett…"
